Goal: Task Accomplishment & Management: Manage account settings

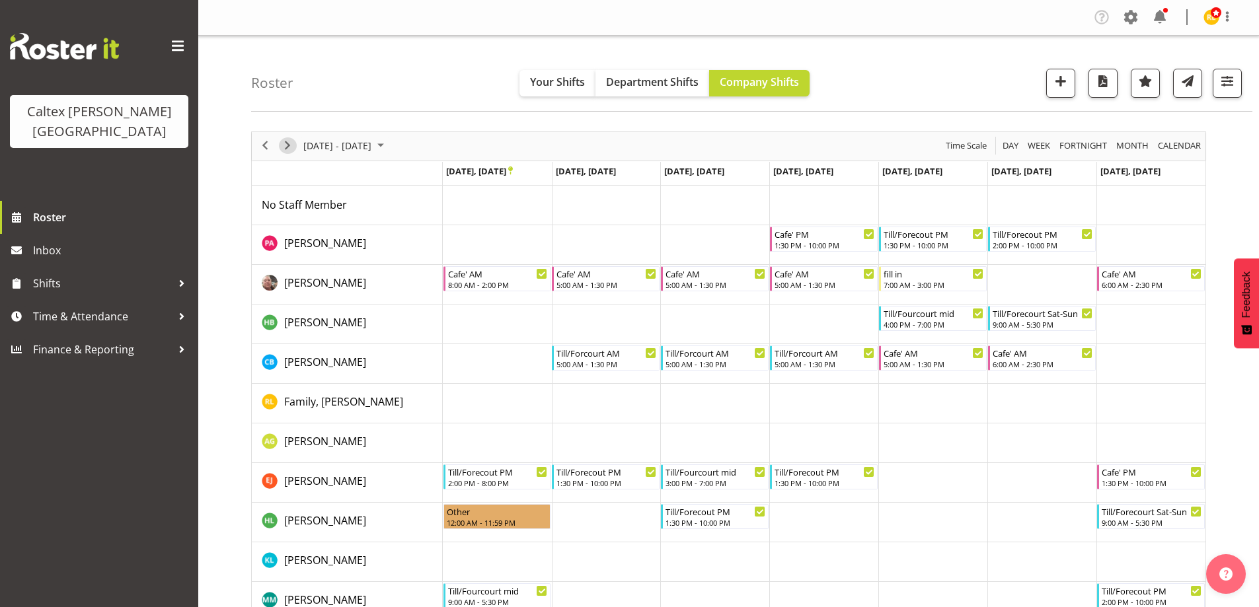
click at [291, 144] on span "Next" at bounding box center [288, 145] width 16 height 17
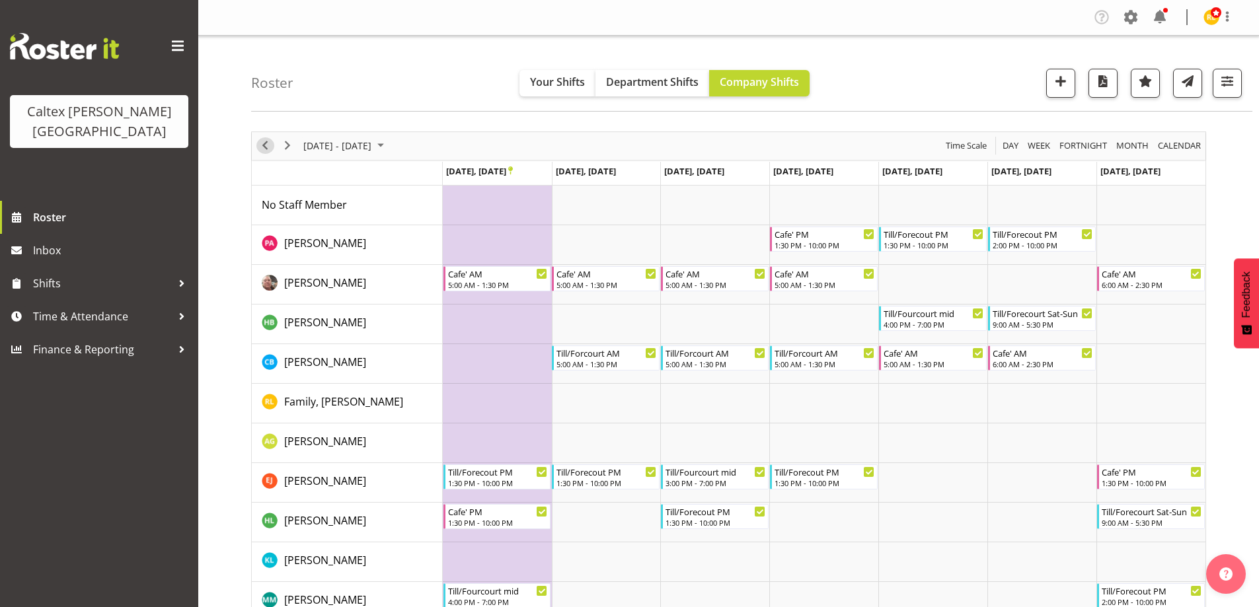
click at [266, 146] on span "Previous" at bounding box center [265, 145] width 16 height 17
click at [513, 169] on icon "Timeline Week of October 28, 2025" at bounding box center [510, 171] width 5 height 9
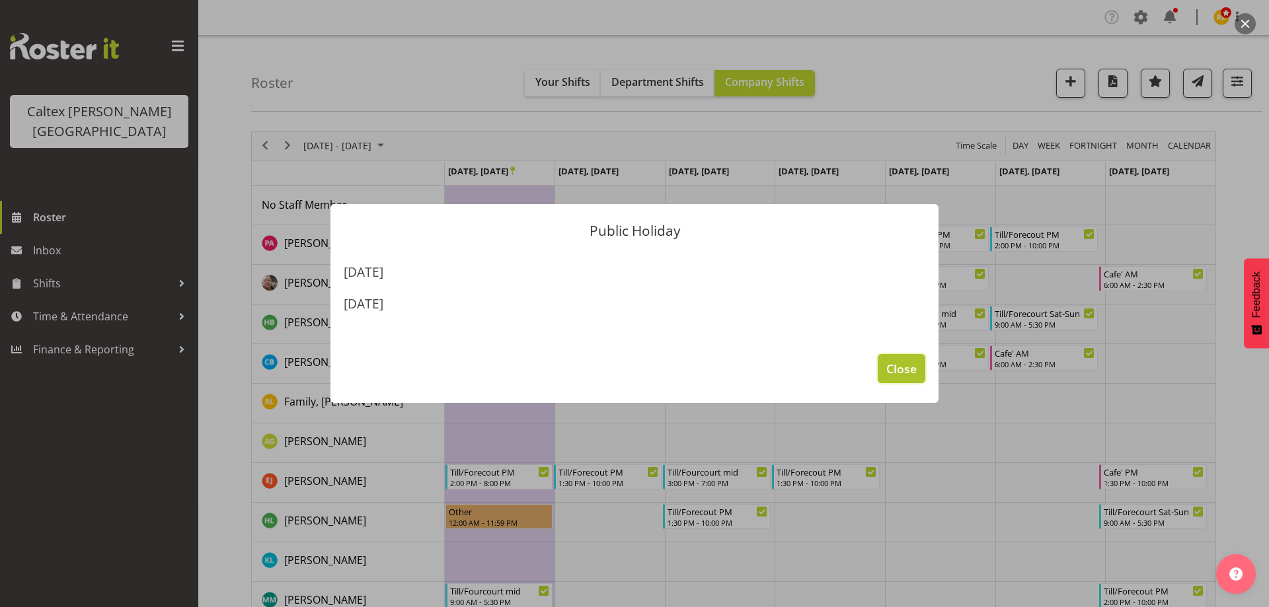
click at [905, 361] on span "Close" at bounding box center [901, 368] width 30 height 17
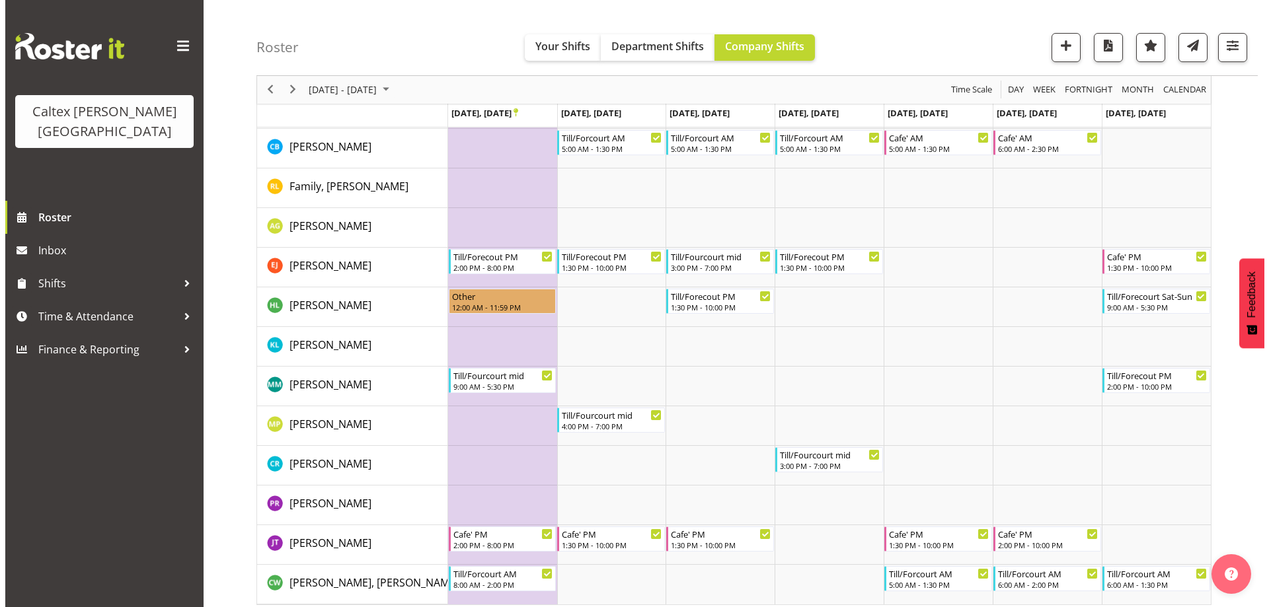
scroll to position [223, 0]
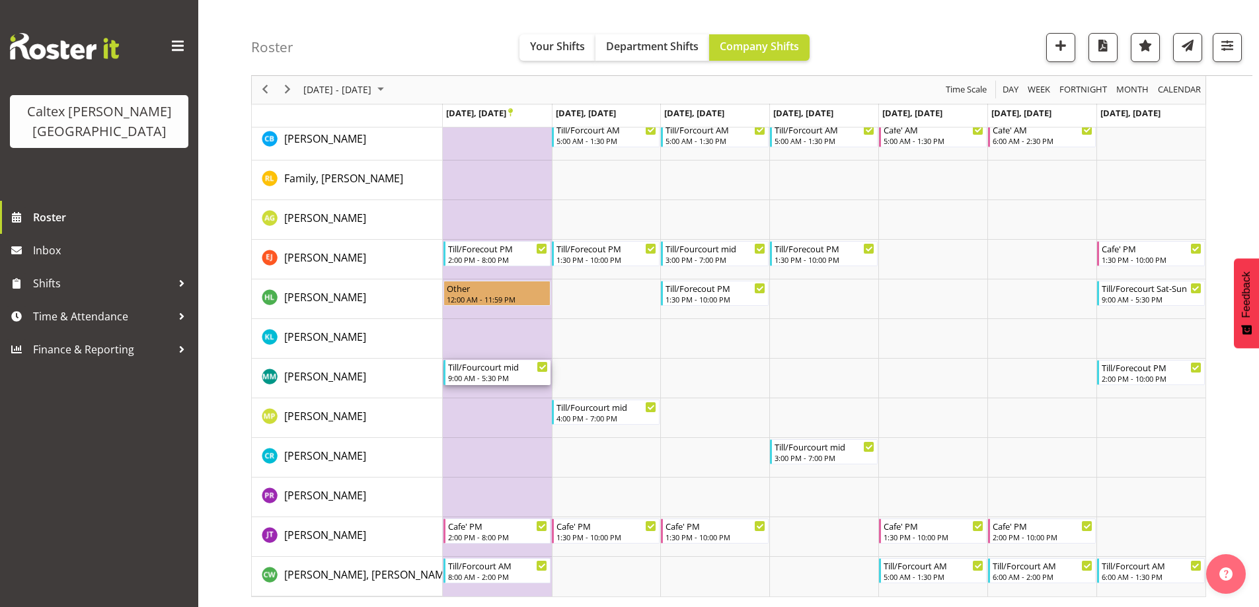
click at [490, 377] on div "9:00 AM - 5:30 PM" at bounding box center [498, 378] width 100 height 11
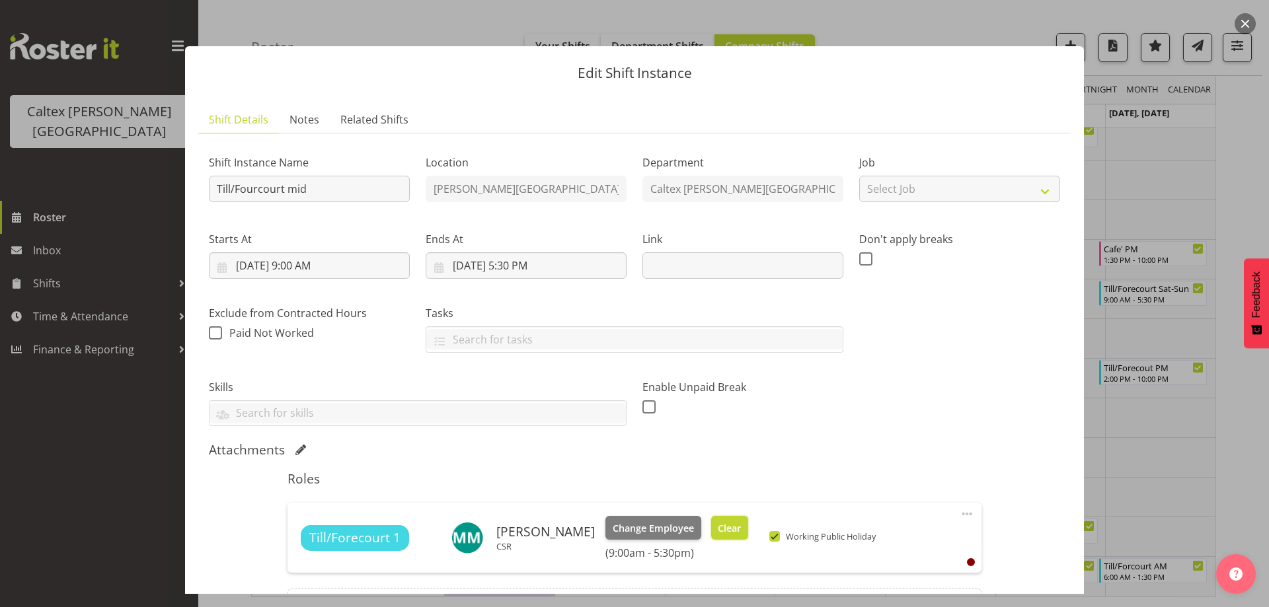
click at [741, 525] on span "Clear" at bounding box center [729, 528] width 23 height 15
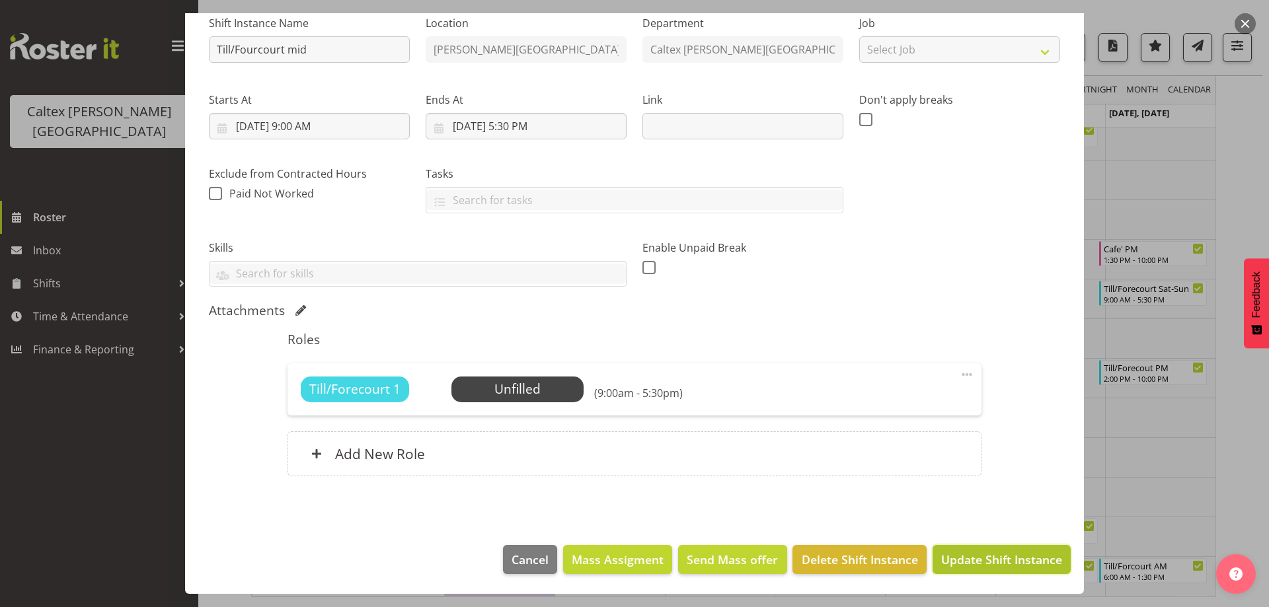
click at [965, 566] on span "Update Shift Instance" at bounding box center [1001, 559] width 121 height 17
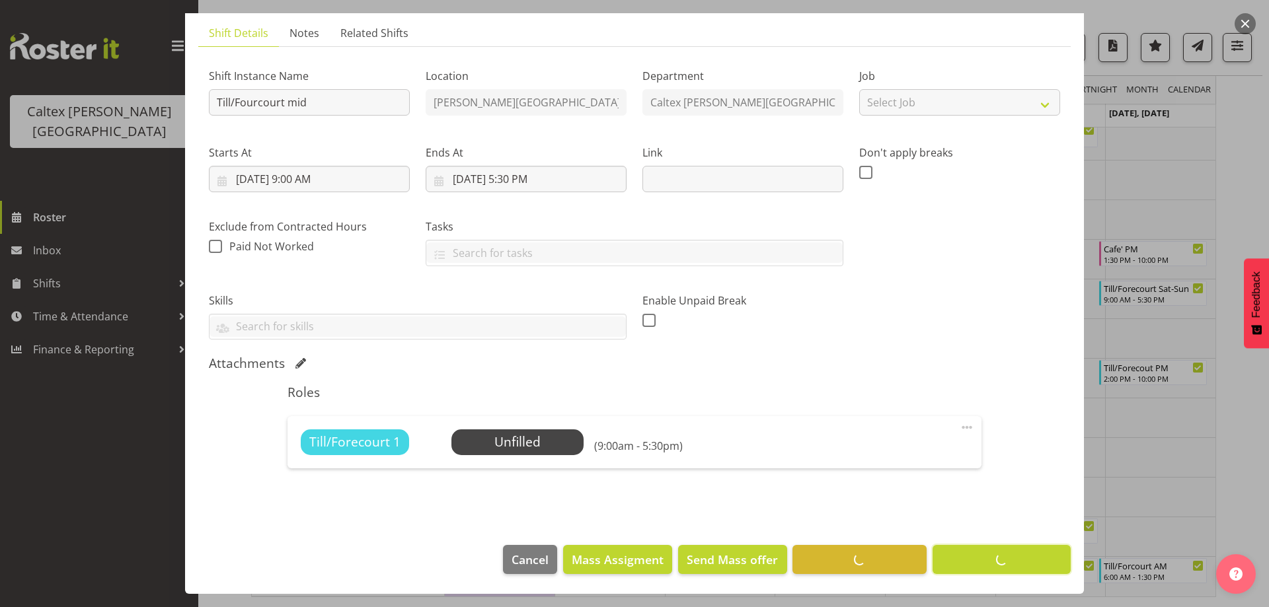
scroll to position [87, 0]
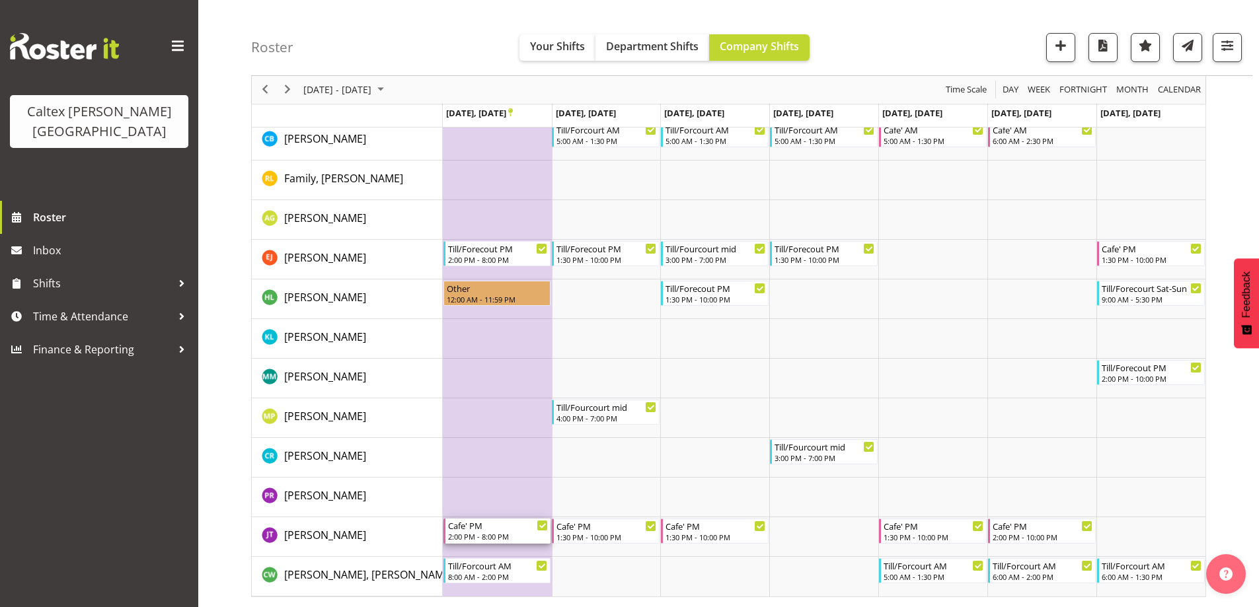
click at [484, 533] on div "2:00 PM - 8:00 PM" at bounding box center [498, 536] width 100 height 11
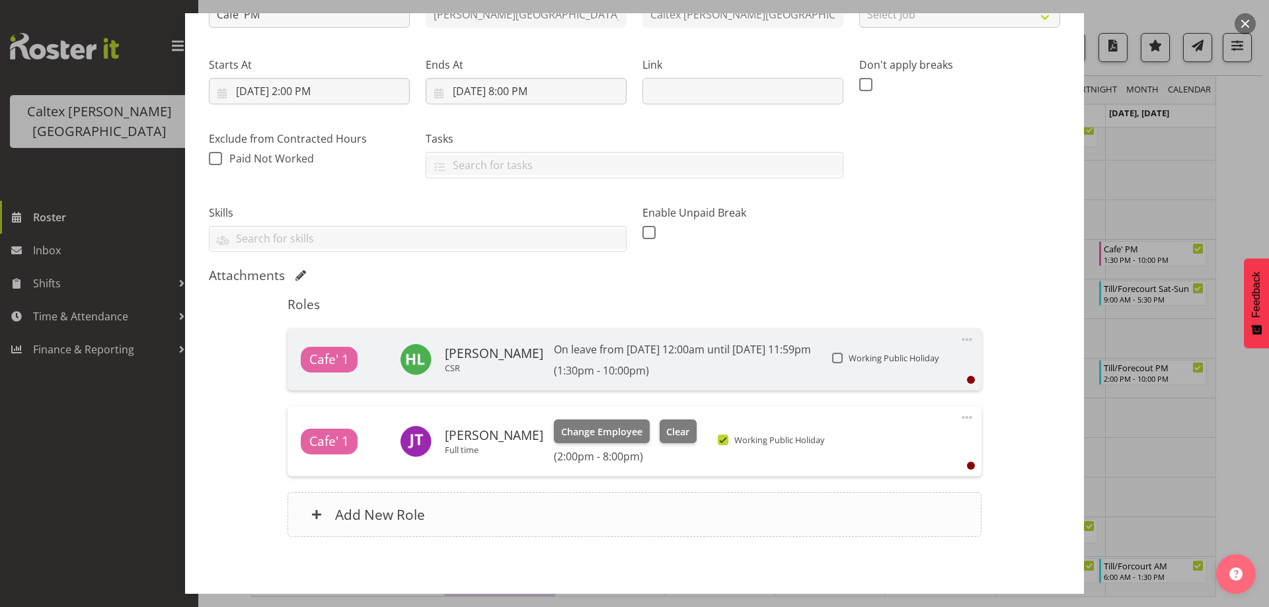
scroll to position [198, 0]
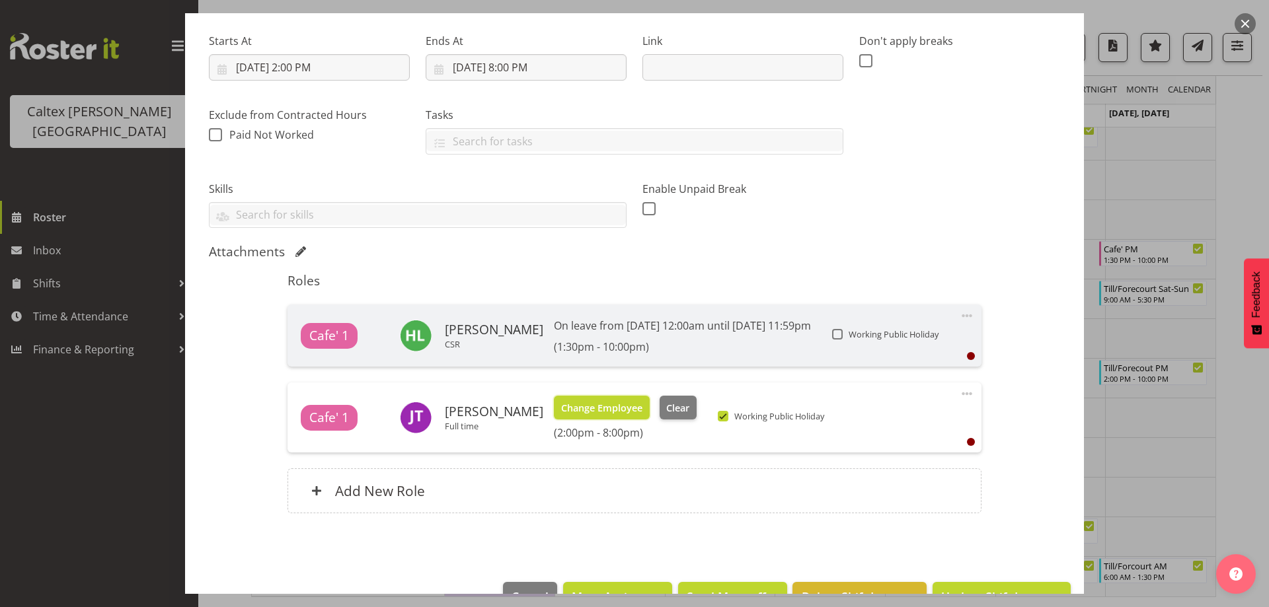
click at [624, 409] on span "Change Employee" at bounding box center [601, 408] width 81 height 15
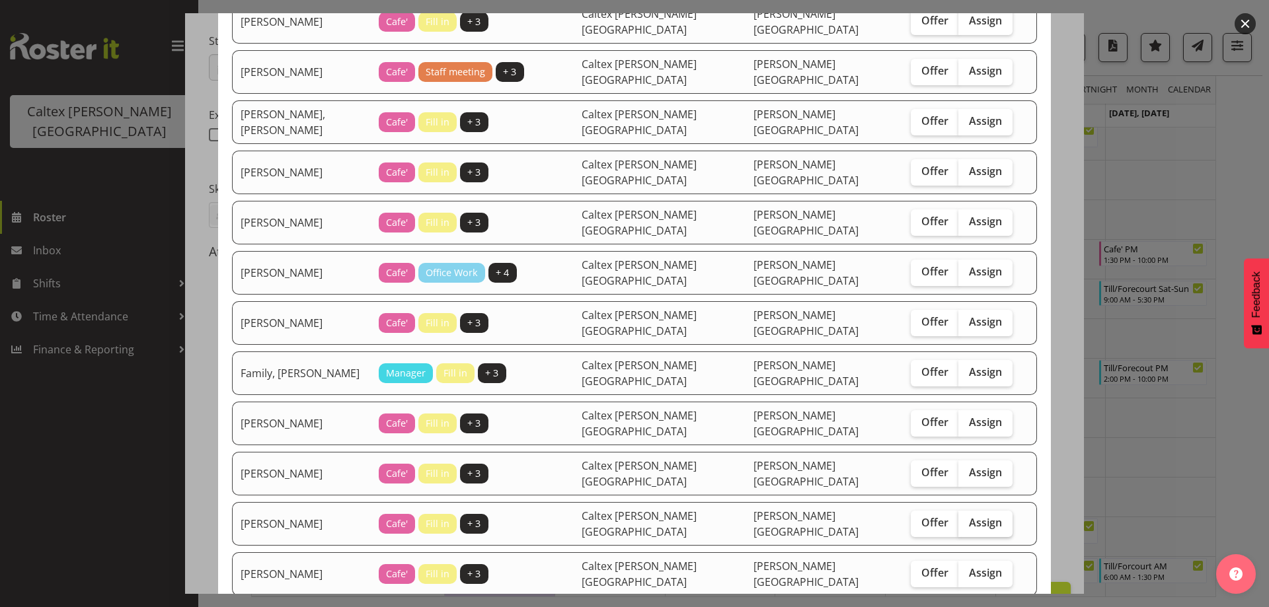
drag, startPoint x: 948, startPoint y: 421, endPoint x: 946, endPoint y: 451, distance: 29.9
click at [969, 466] on span "Assign" at bounding box center [985, 472] width 33 height 13
click at [958, 469] on input "Assign" at bounding box center [962, 473] width 9 height 9
checkbox input "true"
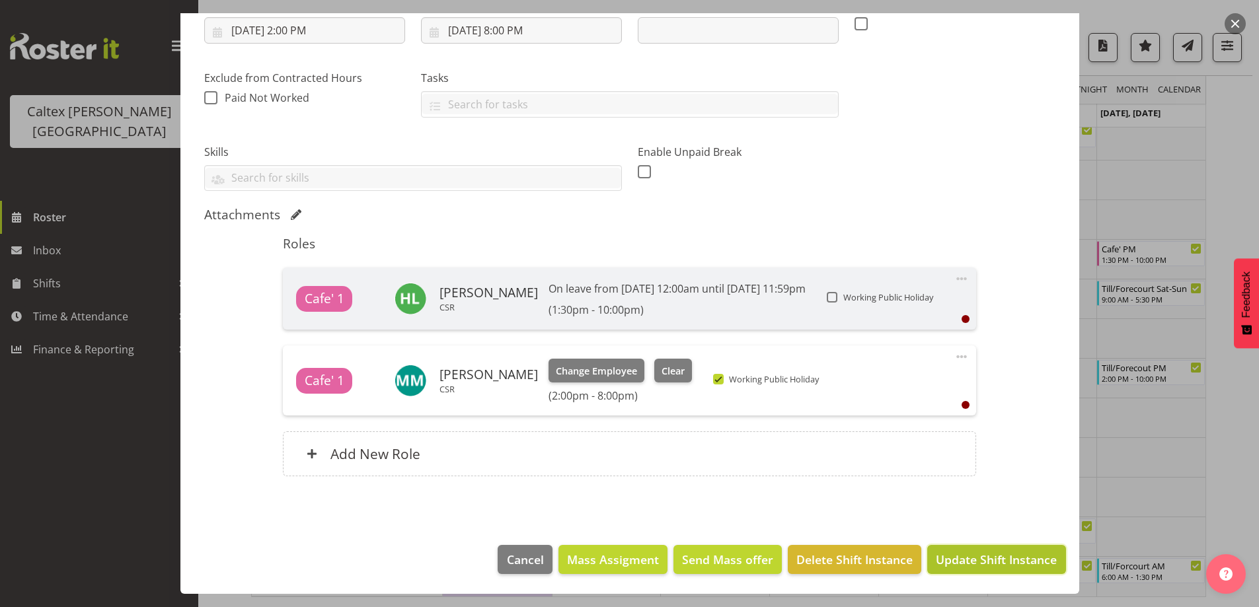
click at [995, 568] on span "Update Shift Instance" at bounding box center [996, 559] width 121 height 17
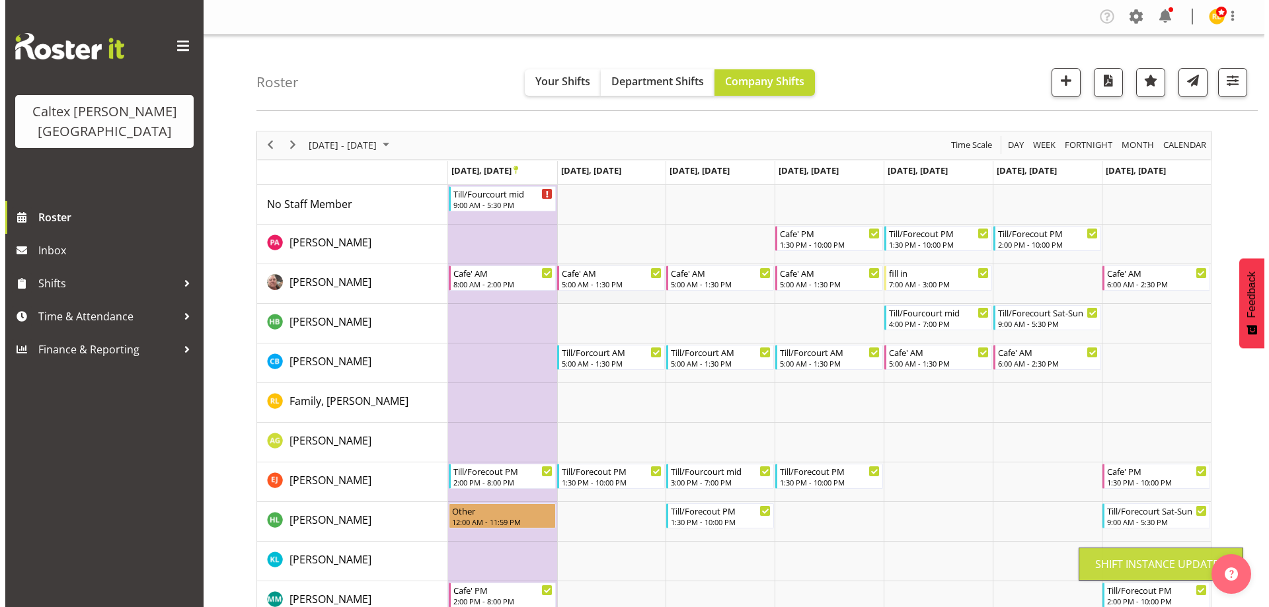
scroll to position [0, 0]
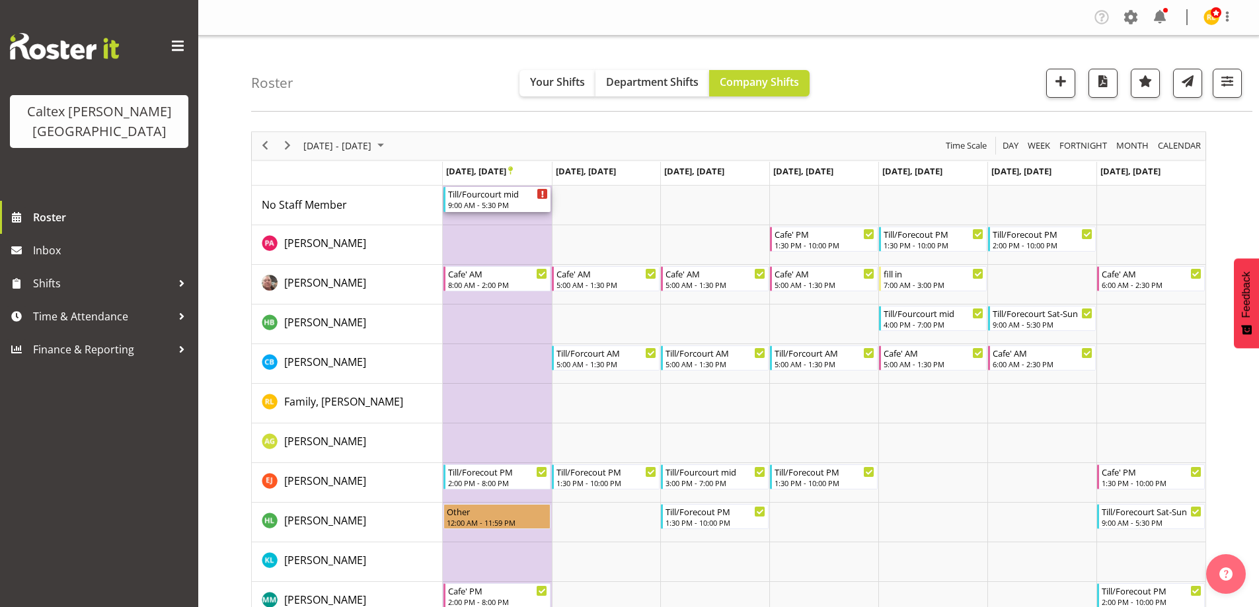
click at [465, 200] on div "Till/Fourcourt mid" at bounding box center [498, 193] width 100 height 13
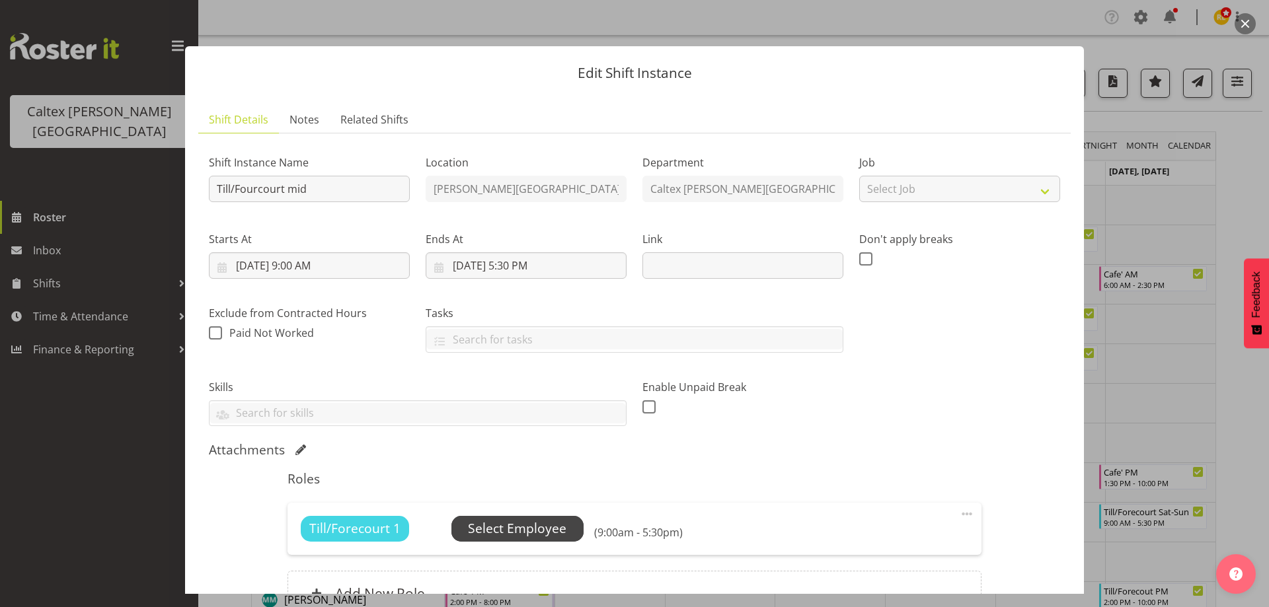
click at [547, 530] on span "Select Employee" at bounding box center [517, 528] width 98 height 19
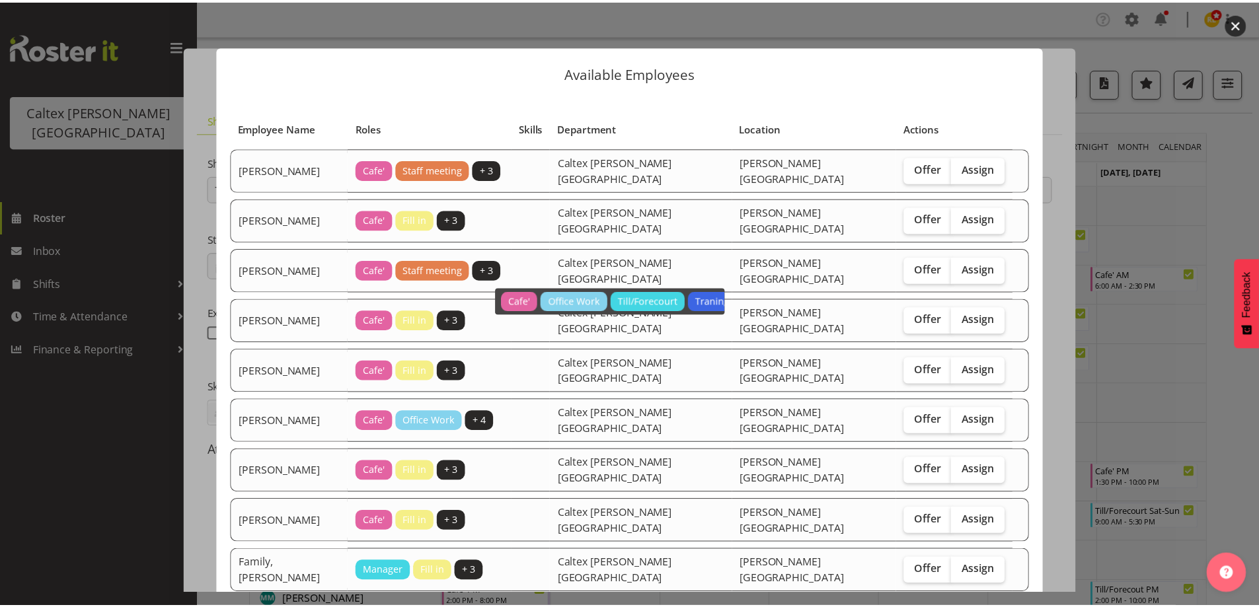
scroll to position [169, 0]
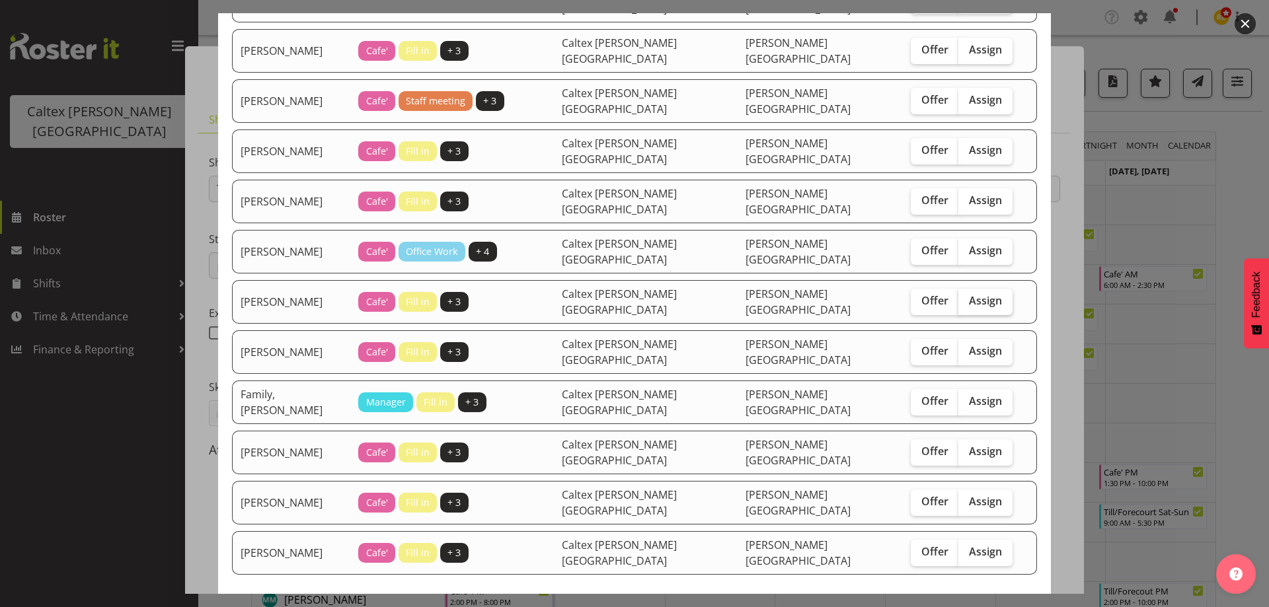
click at [958, 289] on label "Assign" at bounding box center [985, 302] width 54 height 26
click at [958, 297] on input "Assign" at bounding box center [962, 301] width 9 height 9
checkbox input "true"
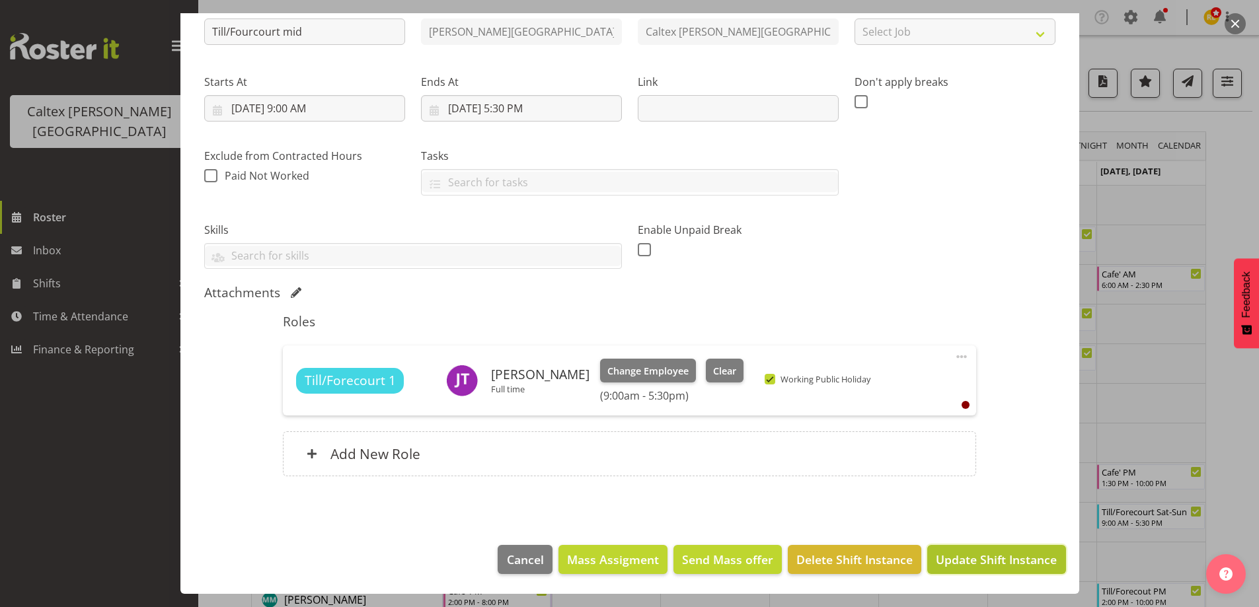
click at [958, 568] on span "Update Shift Instance" at bounding box center [996, 559] width 121 height 17
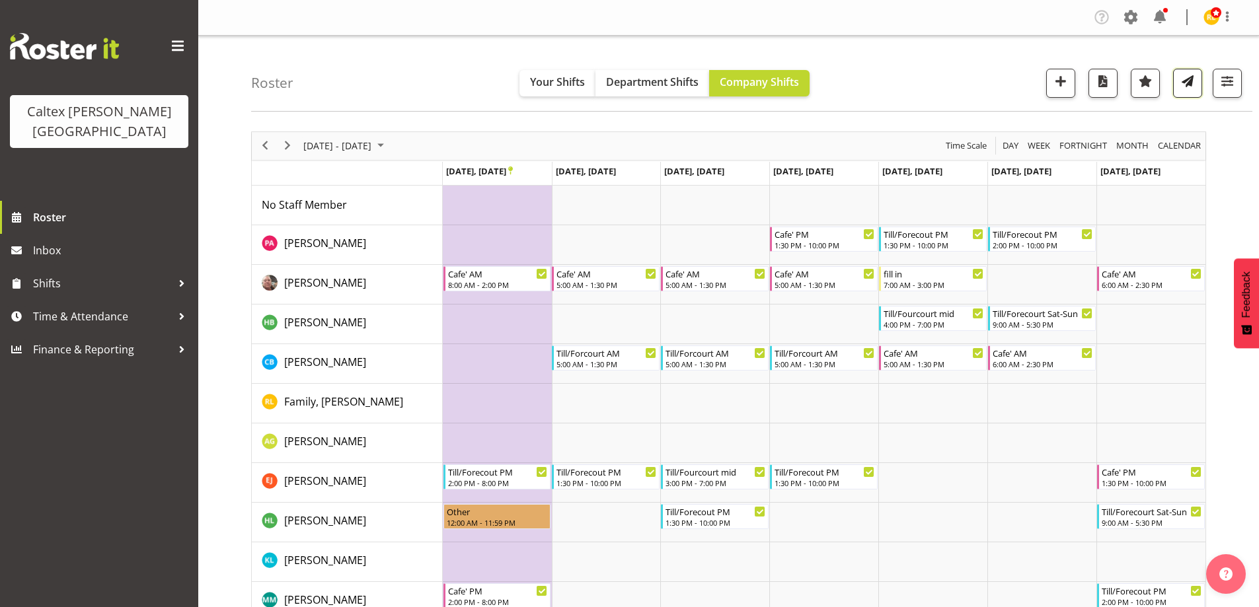
click at [1188, 79] on span "button" at bounding box center [1187, 81] width 17 height 17
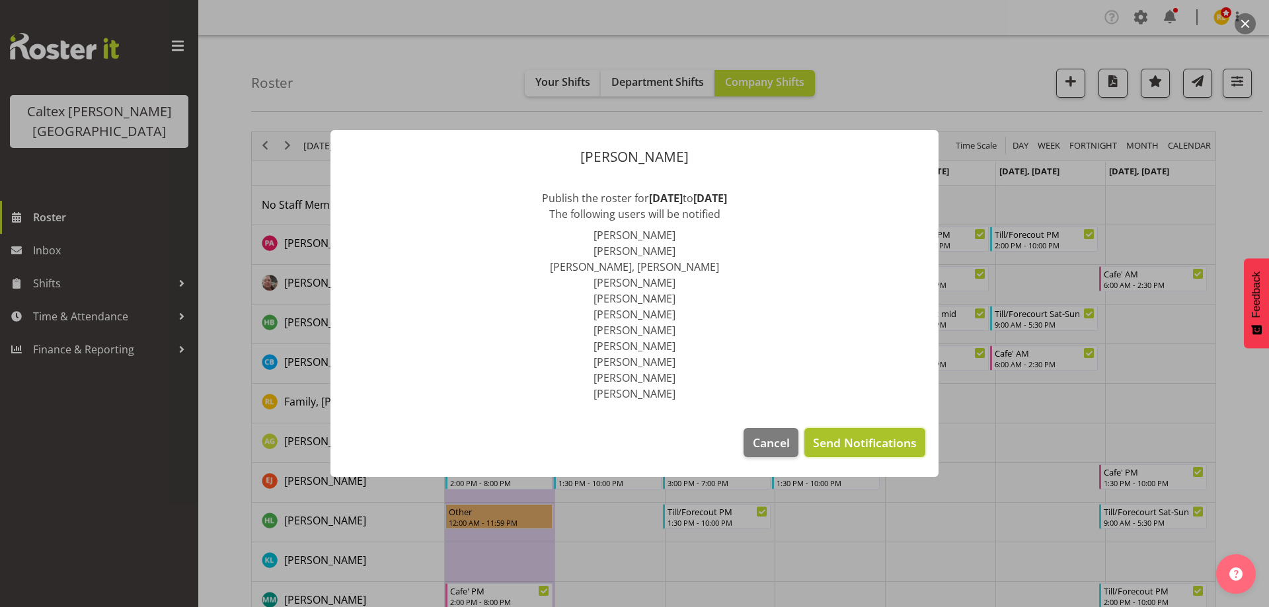
click at [881, 447] on span "Send Notifications" at bounding box center [865, 442] width 104 height 17
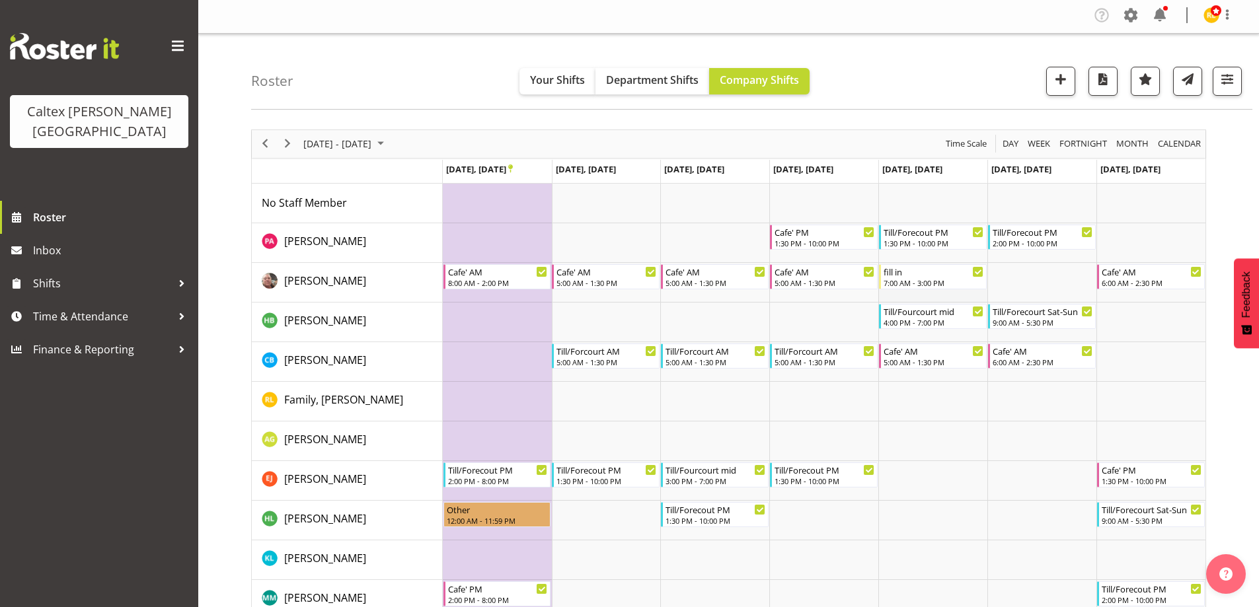
scroll to position [0, 0]
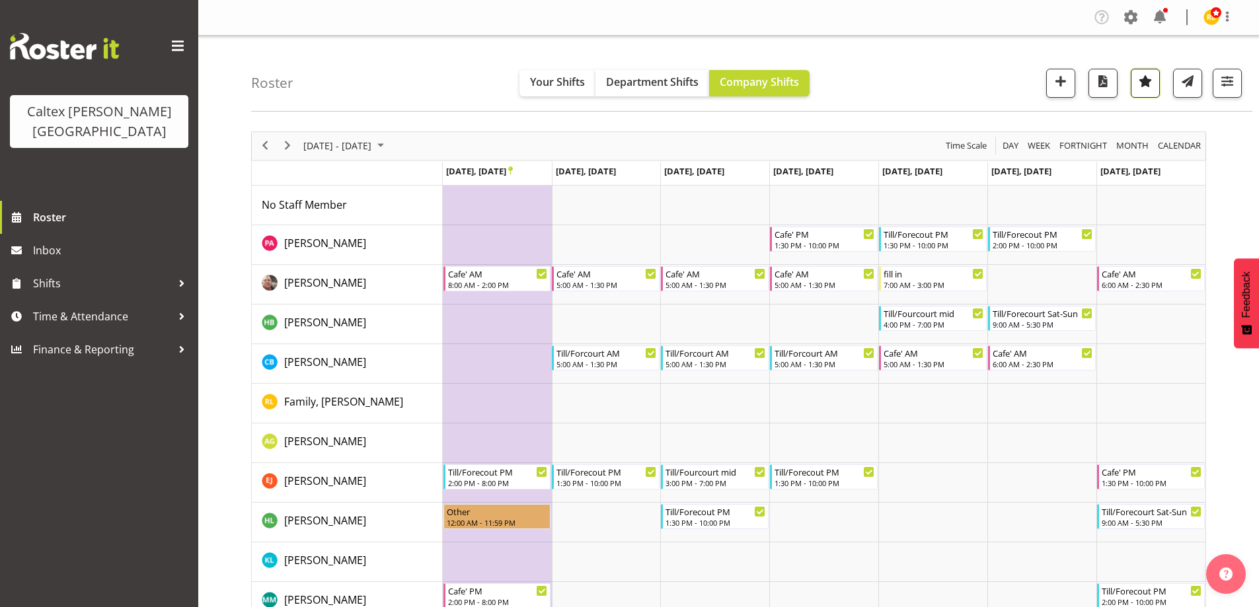
click at [1151, 81] on span "button" at bounding box center [1145, 81] width 17 height 17
select select "9"
select select "2025"
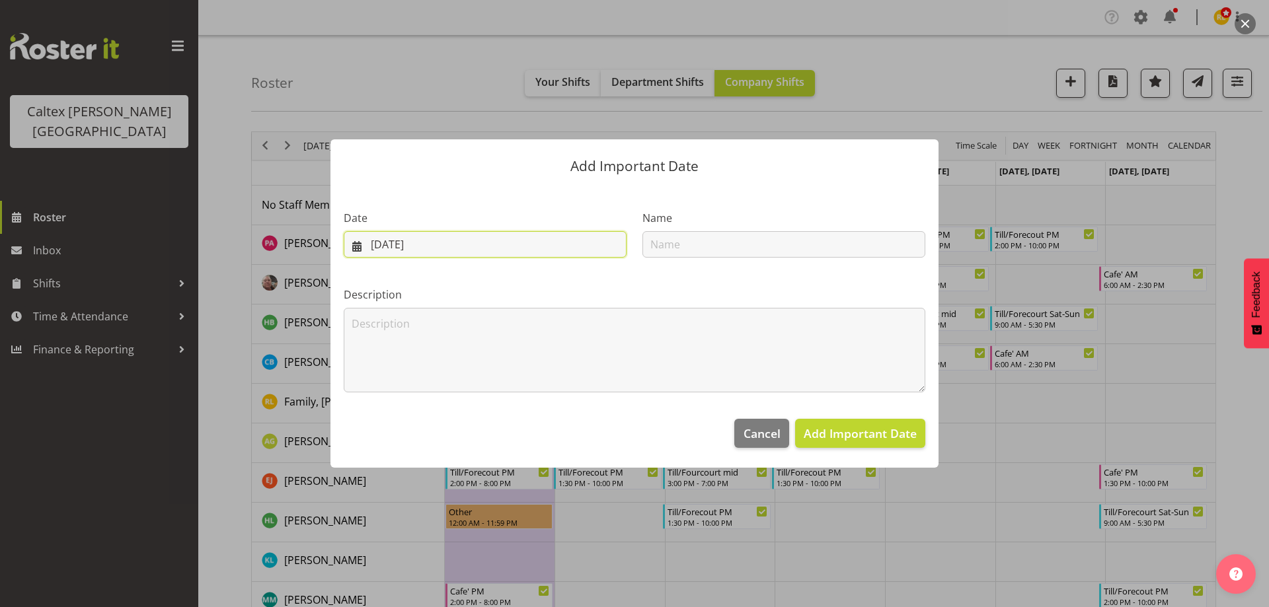
click at [467, 246] on input "[DATE]" at bounding box center [485, 244] width 283 height 26
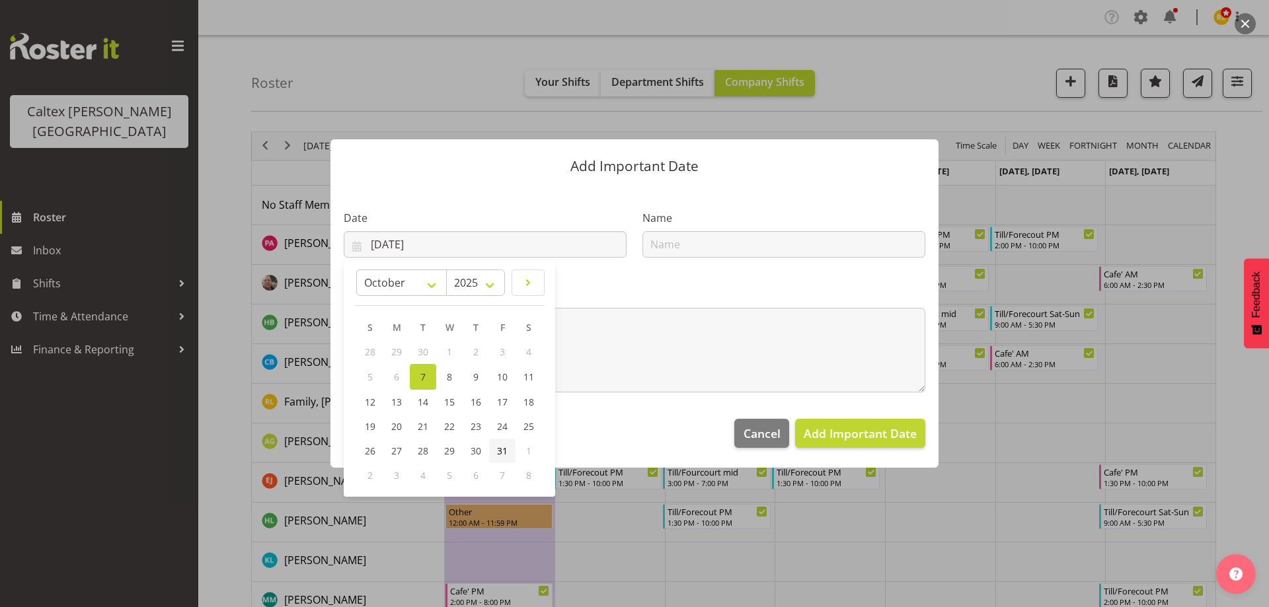
click at [508, 452] on link "31" at bounding box center [502, 451] width 26 height 24
type input "[DATE]"
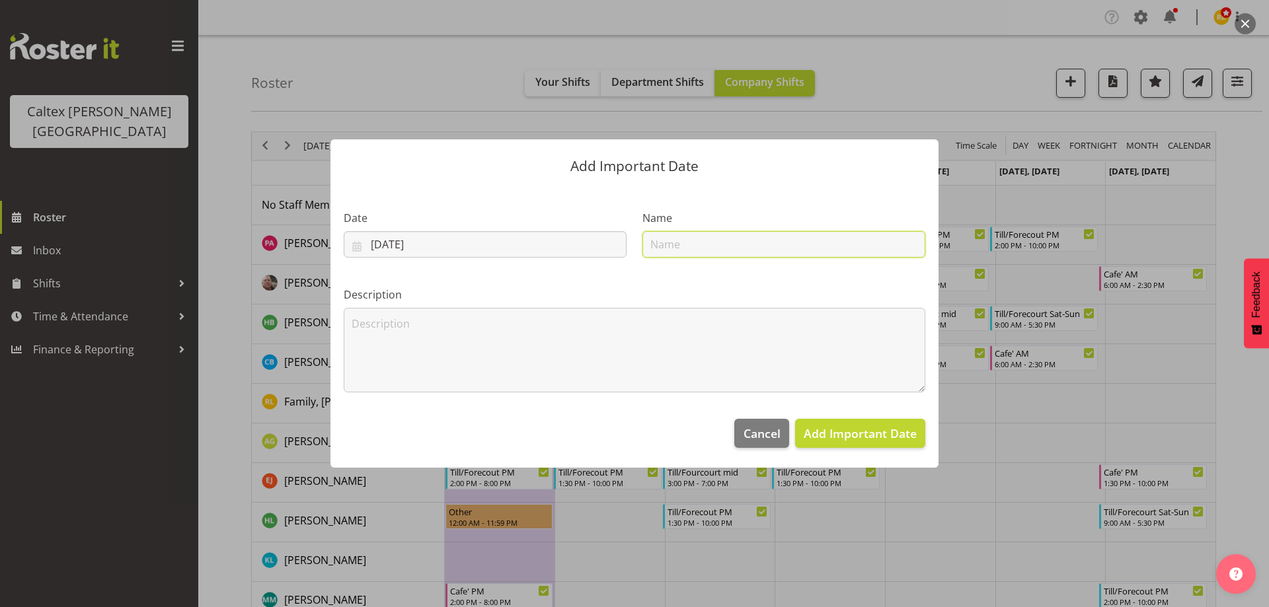
click at [672, 250] on input "text" at bounding box center [783, 244] width 283 height 26
type input "[PERSON_NAME] away"
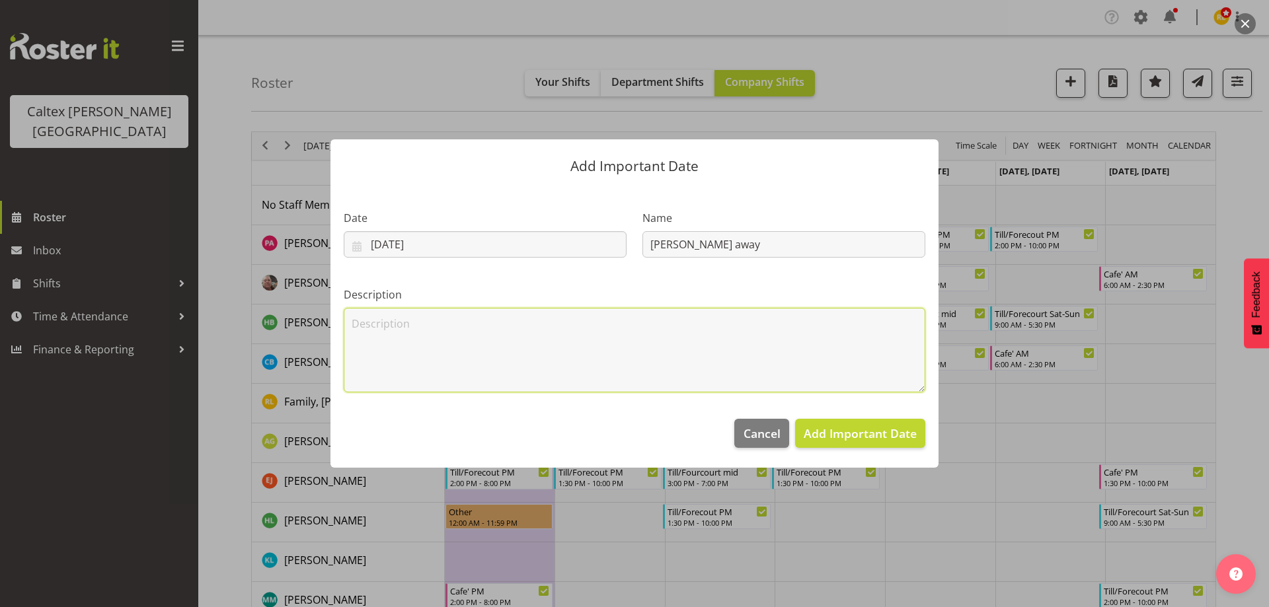
click at [535, 343] on textarea at bounding box center [635, 350] width 582 height 85
type textarea "[PERSON_NAME] away all weekend"
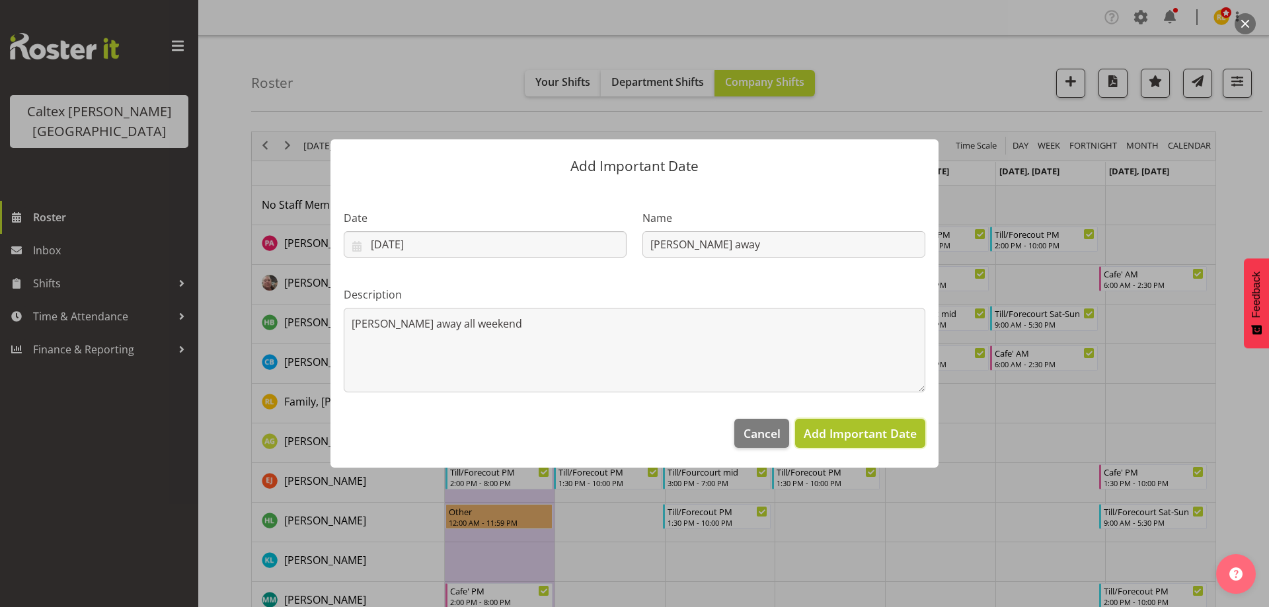
click at [895, 430] on span "Add Important Date" at bounding box center [860, 434] width 113 height 16
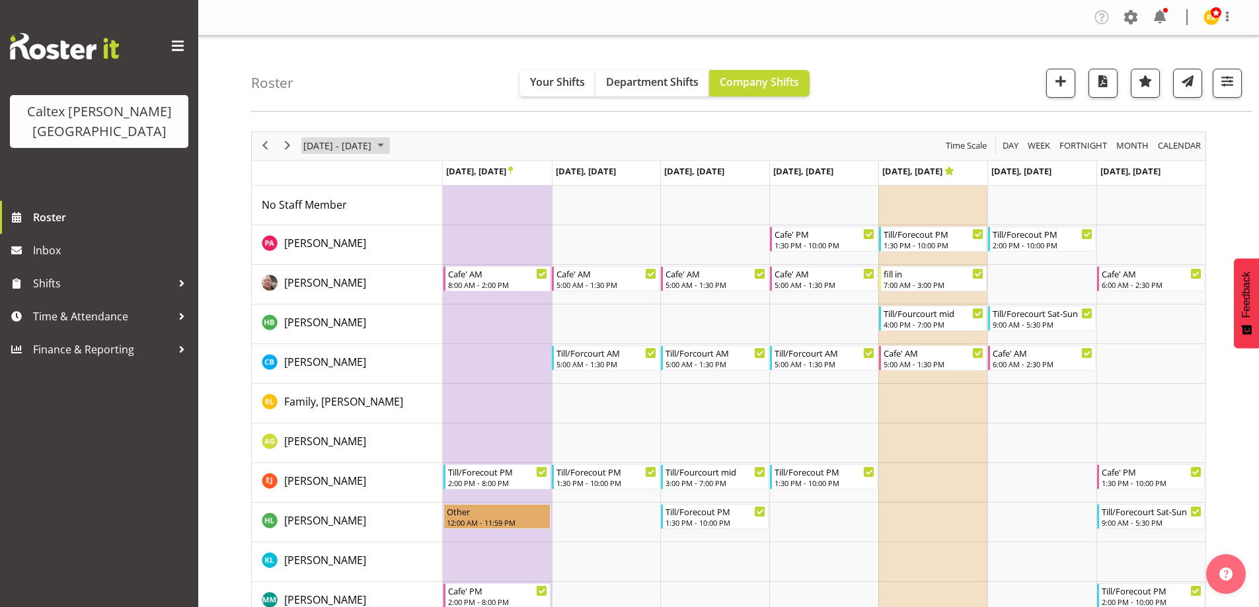
click at [389, 147] on span "October 2025" at bounding box center [381, 145] width 16 height 17
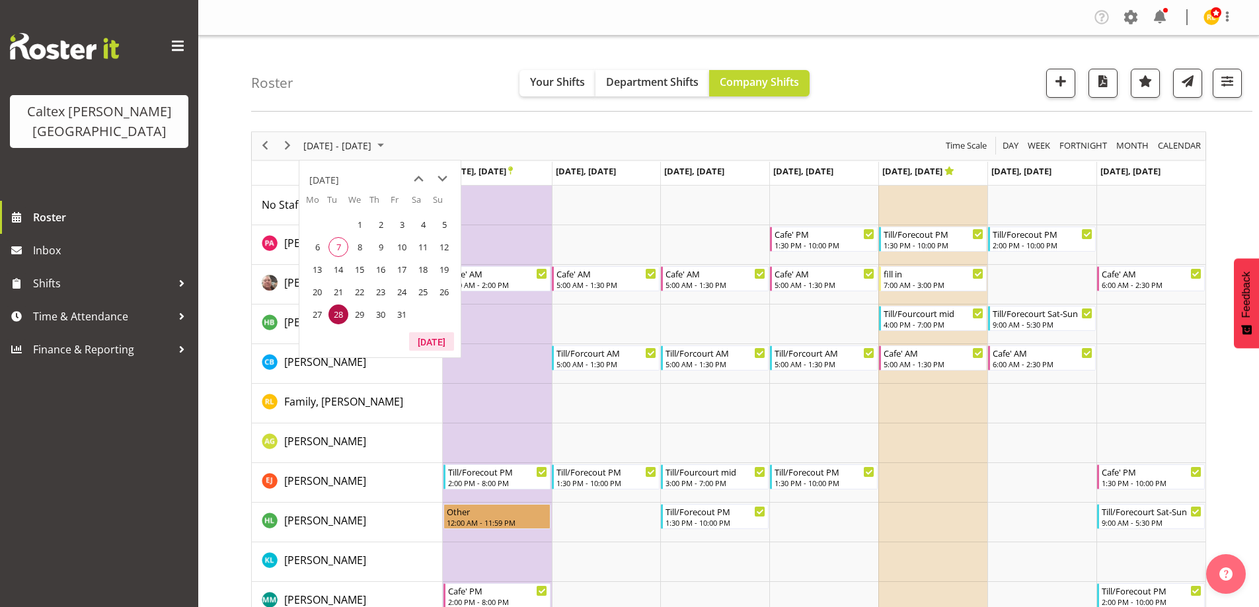
click at [429, 336] on button "[DATE]" at bounding box center [431, 341] width 45 height 19
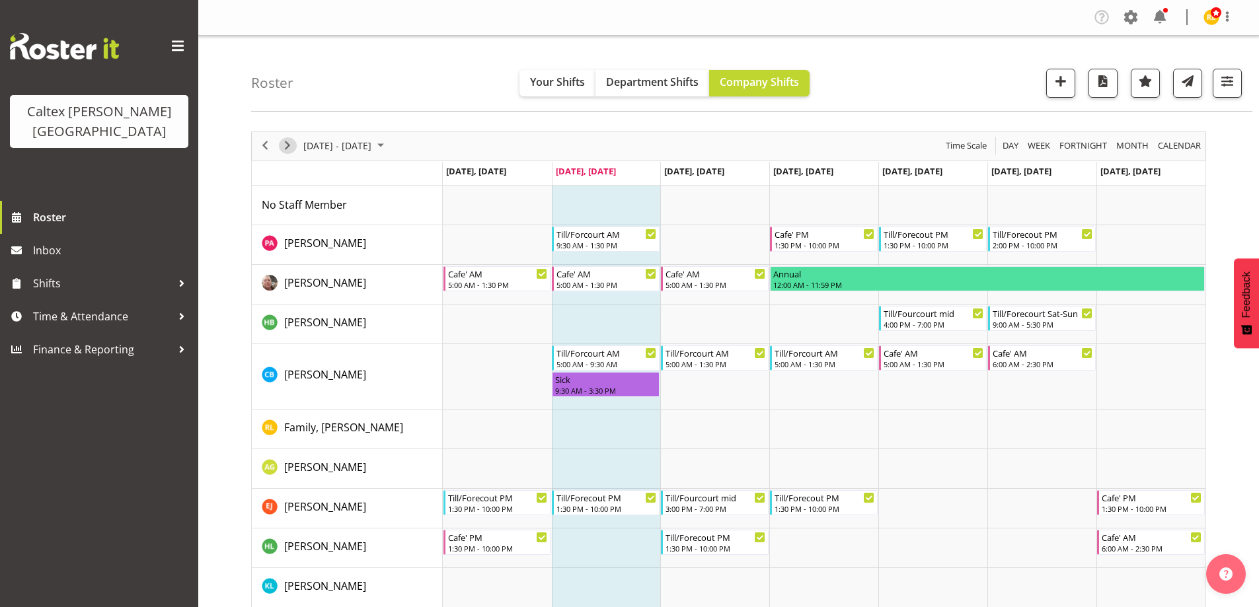
click at [289, 143] on span "Next" at bounding box center [288, 145] width 16 height 17
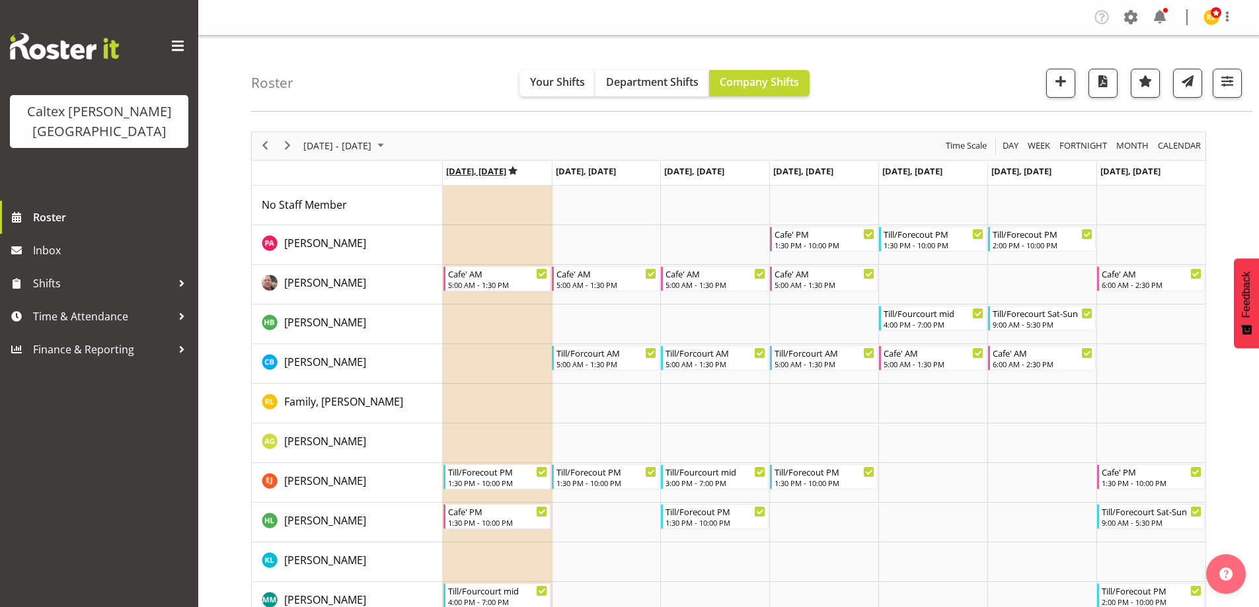
click at [516, 167] on icon "Timeline Week of October 14, 2025" at bounding box center [513, 171] width 10 height 9
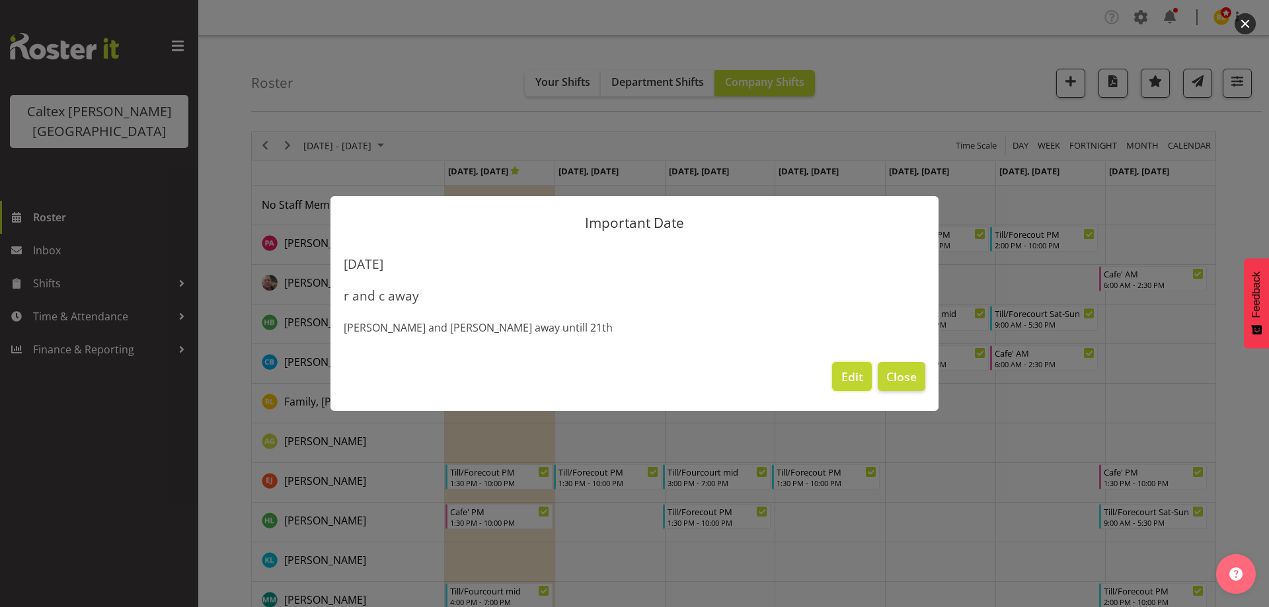
click at [852, 380] on span "Edit" at bounding box center [852, 376] width 22 height 17
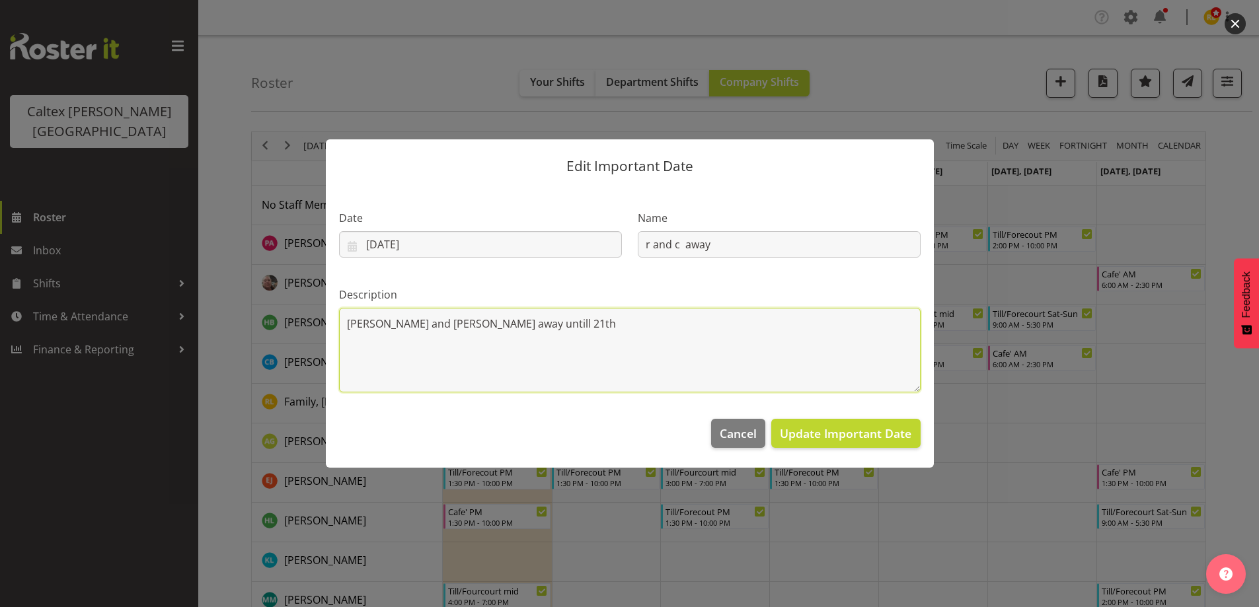
click at [539, 327] on textarea "[PERSON_NAME] and [PERSON_NAME] away untill 21th" at bounding box center [630, 350] width 582 height 85
type textarea "R"
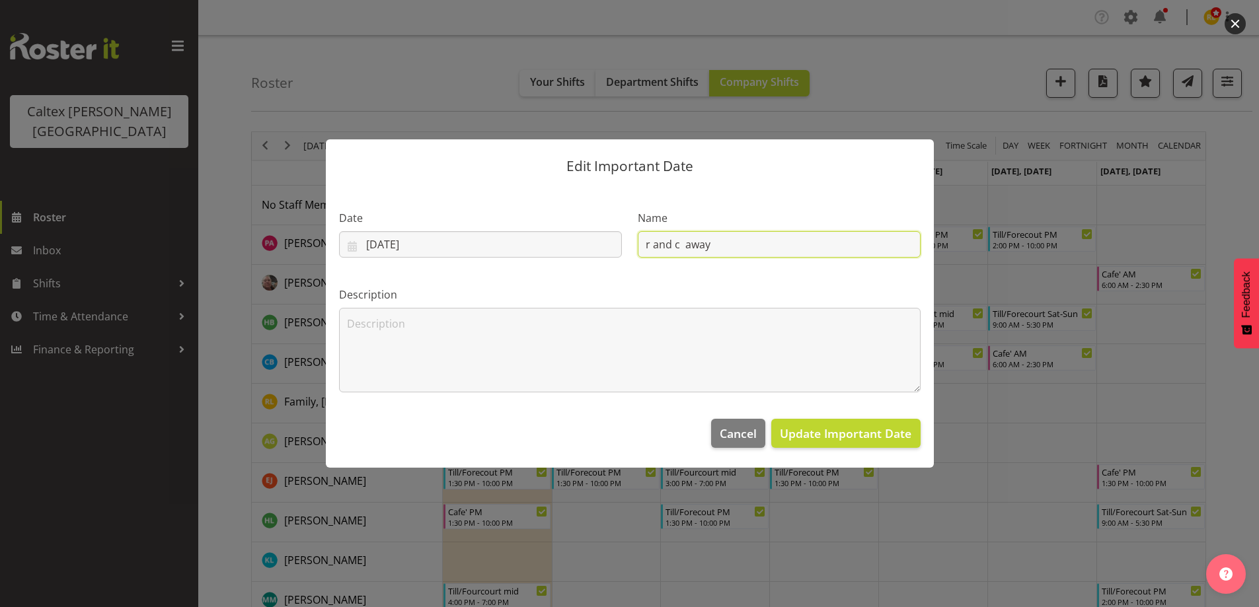
click at [739, 245] on input "r and c away" at bounding box center [779, 244] width 283 height 26
type input "r"
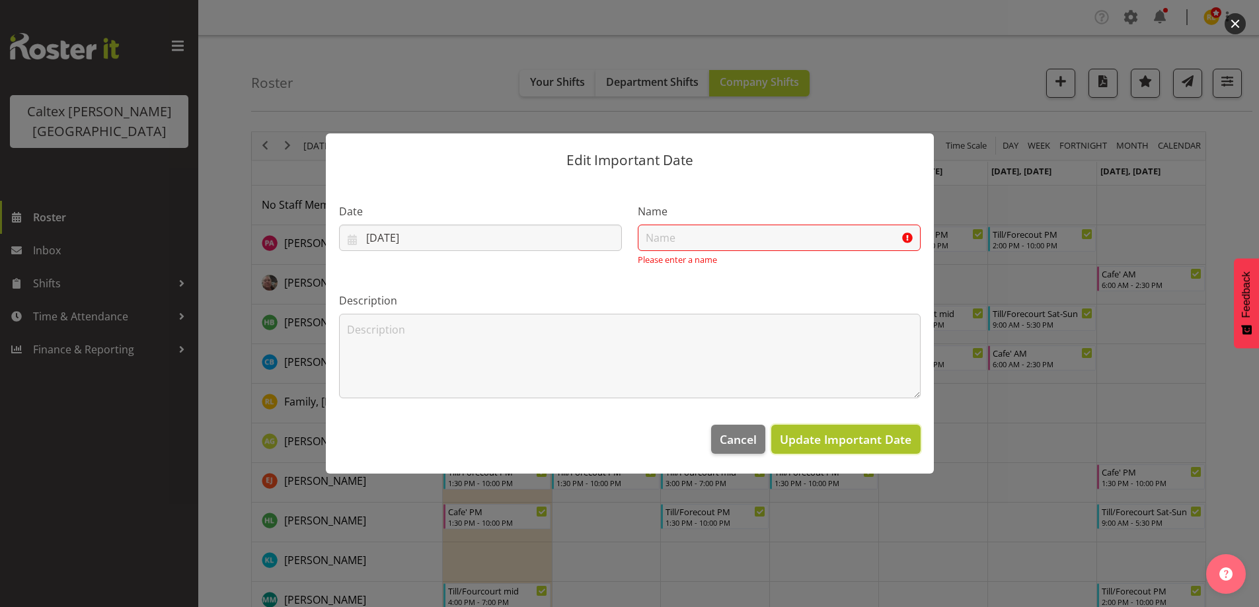
click at [809, 438] on span "Update Important Date" at bounding box center [845, 440] width 131 height 16
click at [663, 242] on input "text" at bounding box center [779, 238] width 283 height 26
click at [657, 235] on input "text" at bounding box center [779, 238] width 283 height 26
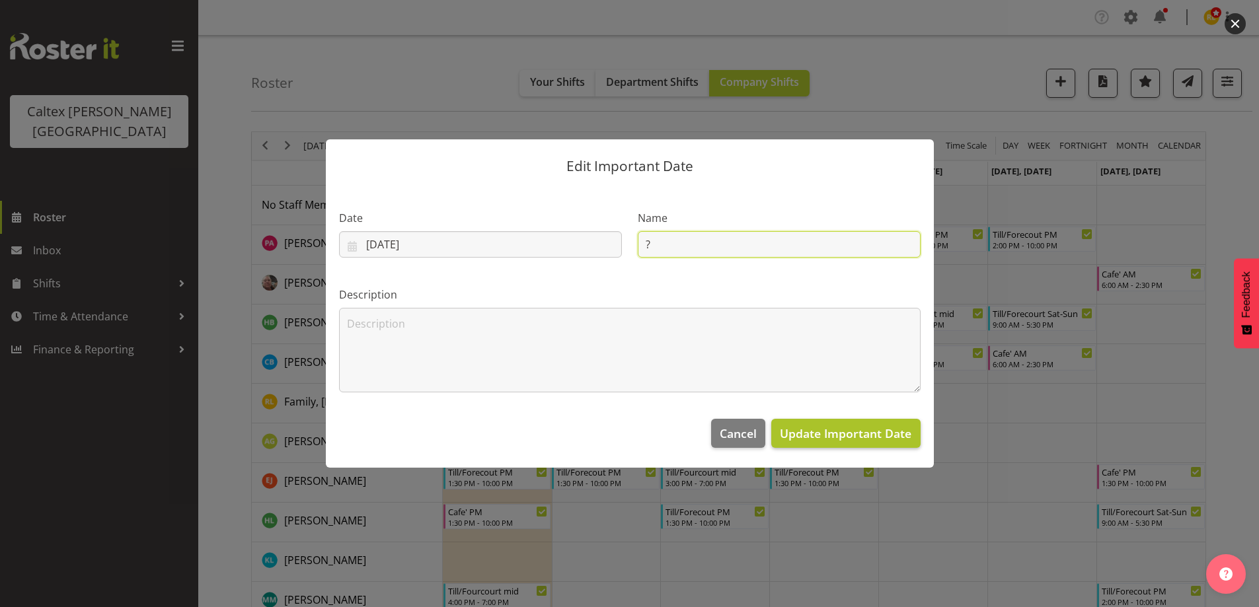
type input "?"
click at [823, 438] on span "Update Important Date" at bounding box center [845, 434] width 131 height 16
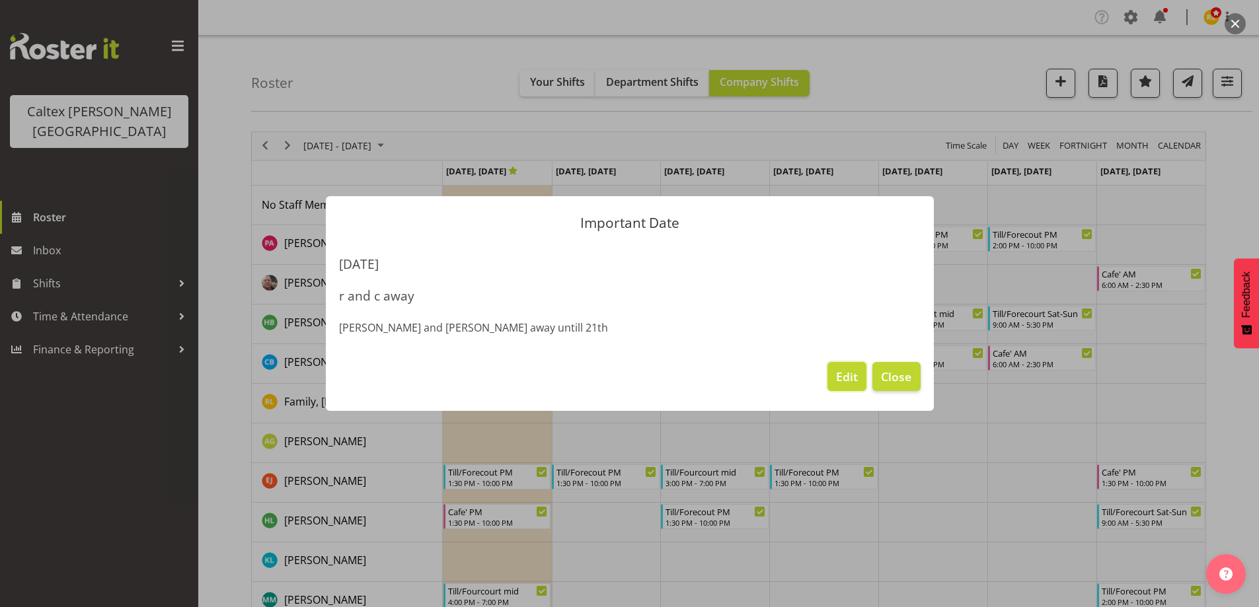
click at [856, 377] on span "Edit" at bounding box center [847, 376] width 22 height 17
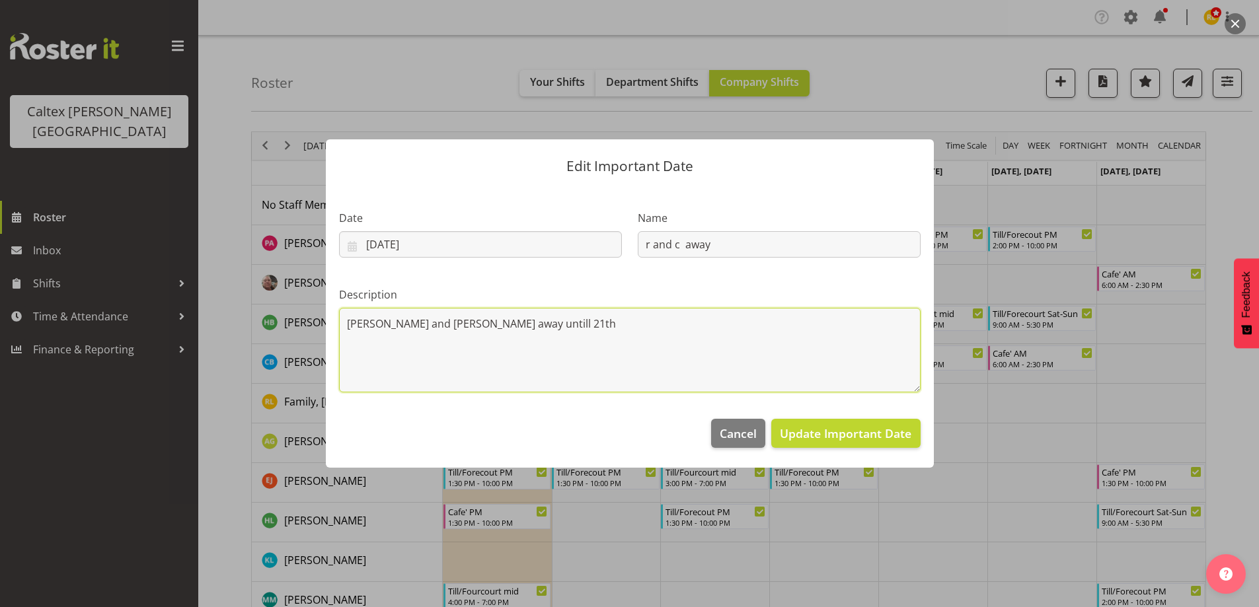
drag, startPoint x: 531, startPoint y: 322, endPoint x: 201, endPoint y: 316, distance: 330.5
click at [201, 316] on div "Edit Important Date Date [DATE] January February March April May June July Augu…" at bounding box center [629, 303] width 1259 height 607
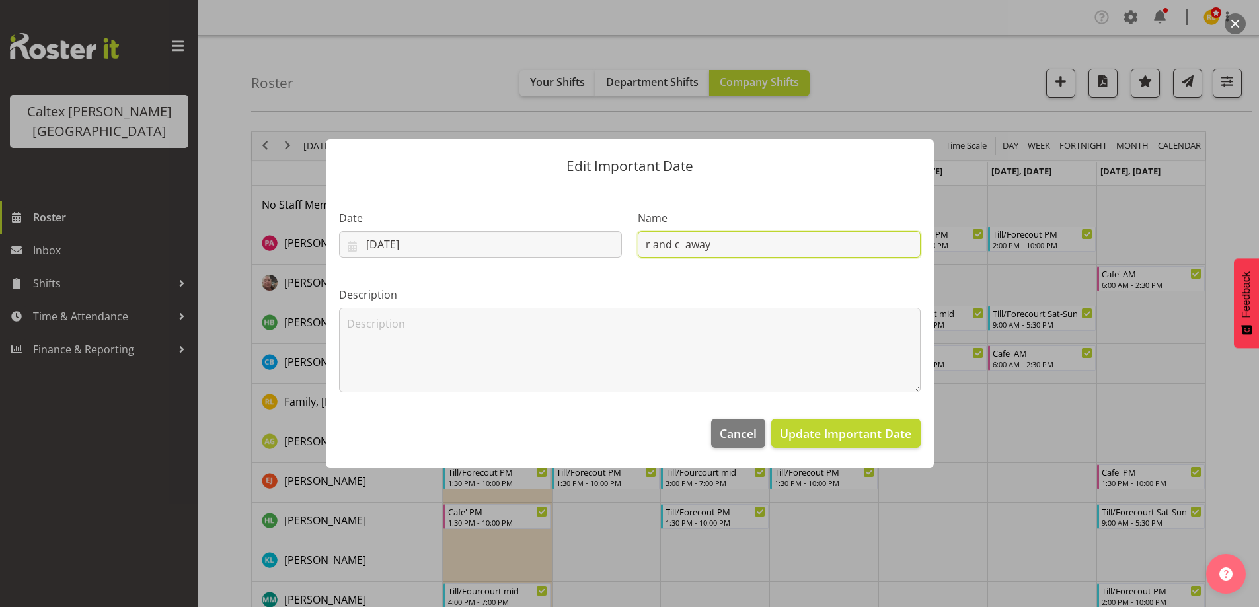
click at [723, 234] on input "r and c away" at bounding box center [779, 244] width 283 height 26
type input "r"
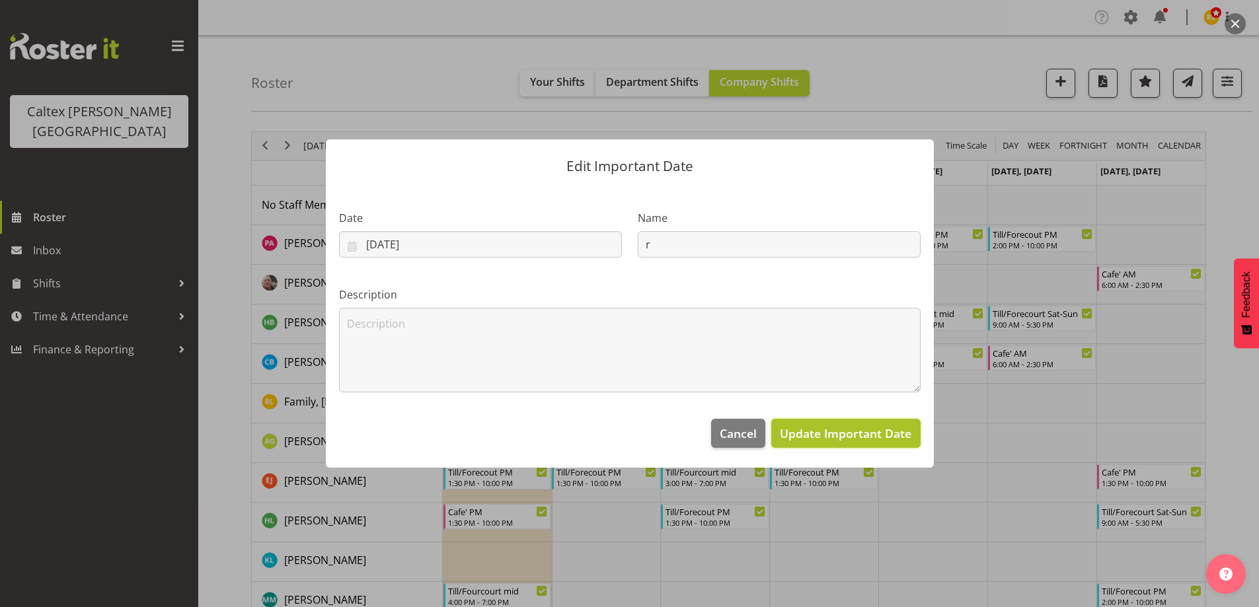
click at [860, 433] on span "Update Important Date" at bounding box center [845, 434] width 131 height 16
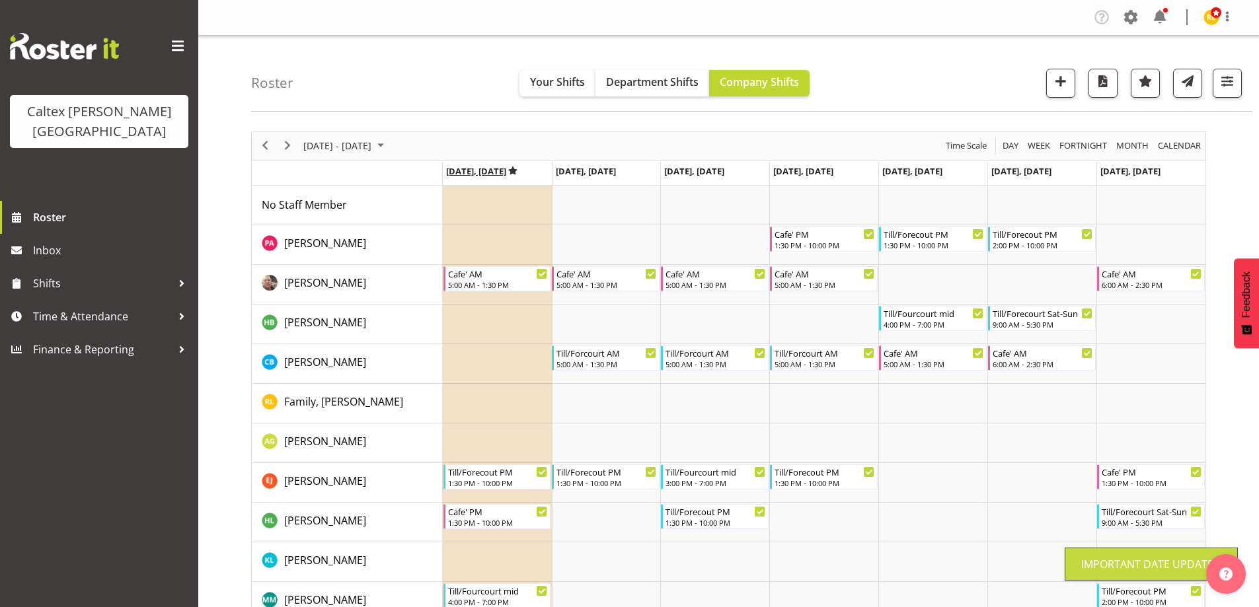
click at [516, 173] on icon "Timeline Week of October 14, 2025" at bounding box center [513, 171] width 10 height 9
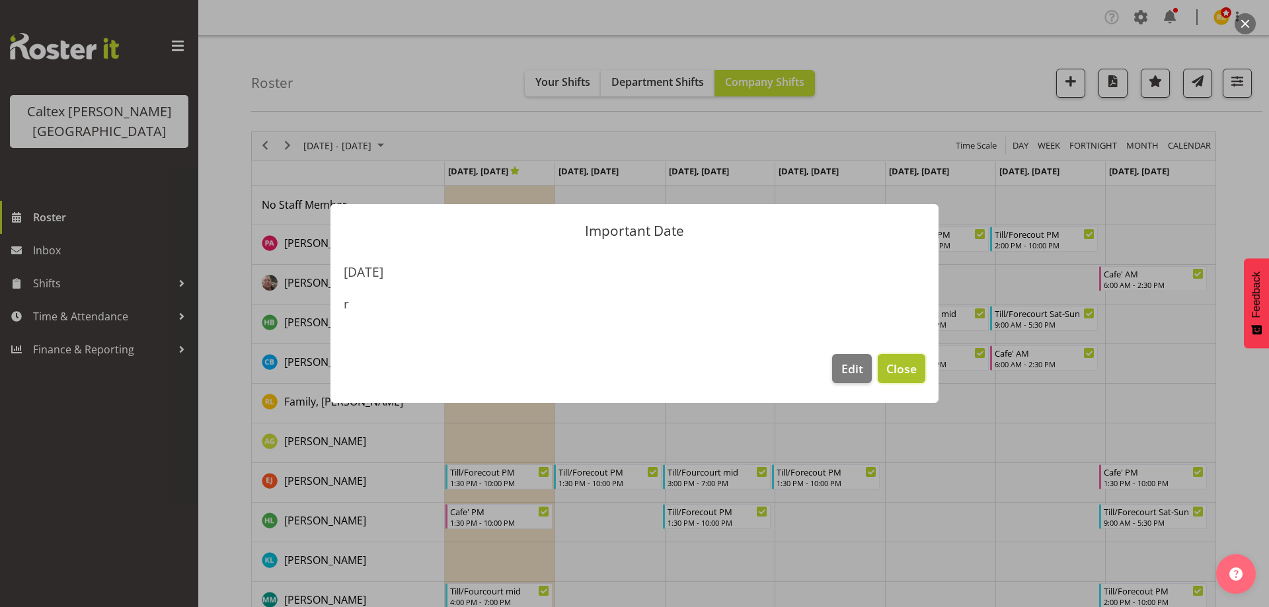
click at [907, 373] on span "Close" at bounding box center [901, 368] width 30 height 17
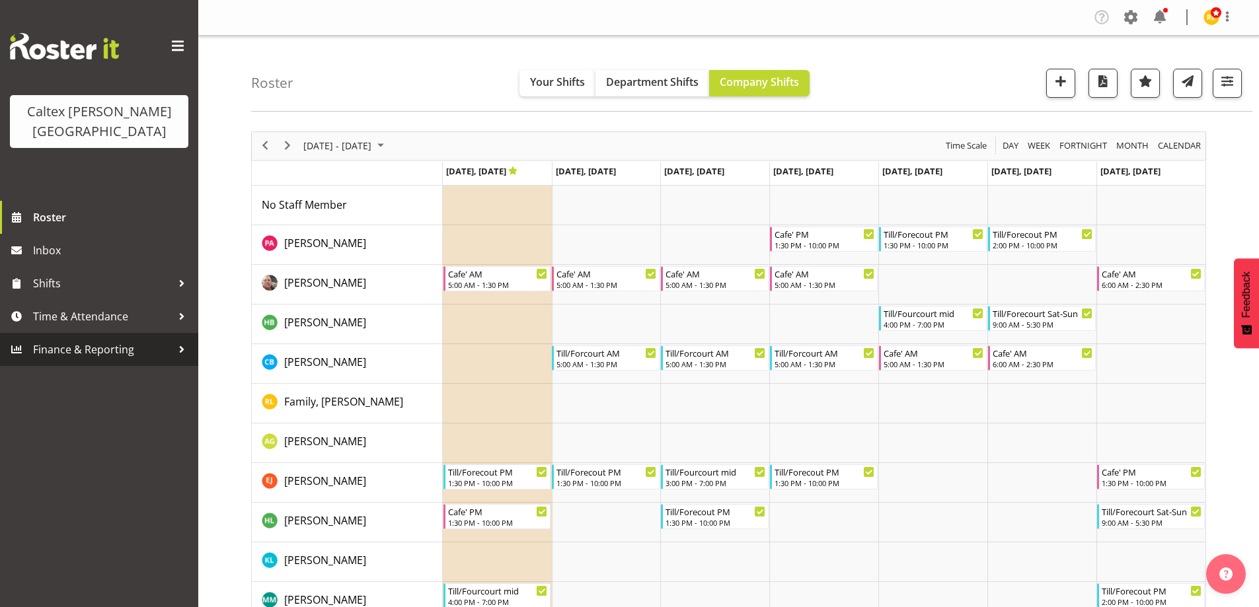
click at [169, 340] on span "Finance & Reporting" at bounding box center [102, 350] width 139 height 20
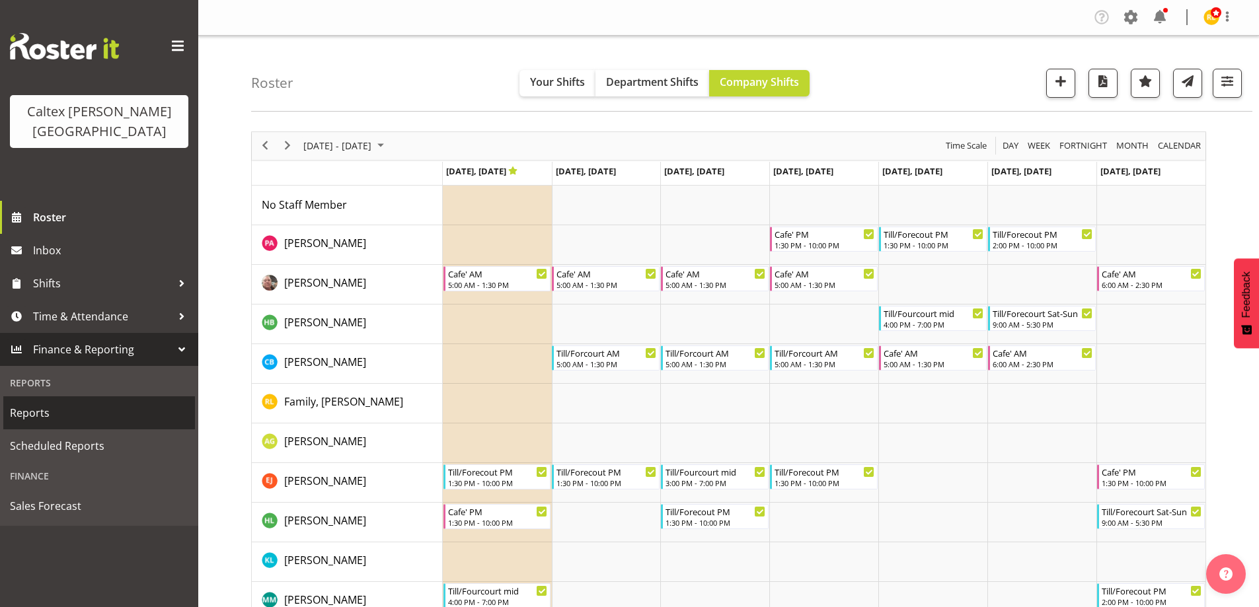
click at [37, 403] on span "Reports" at bounding box center [99, 413] width 178 height 20
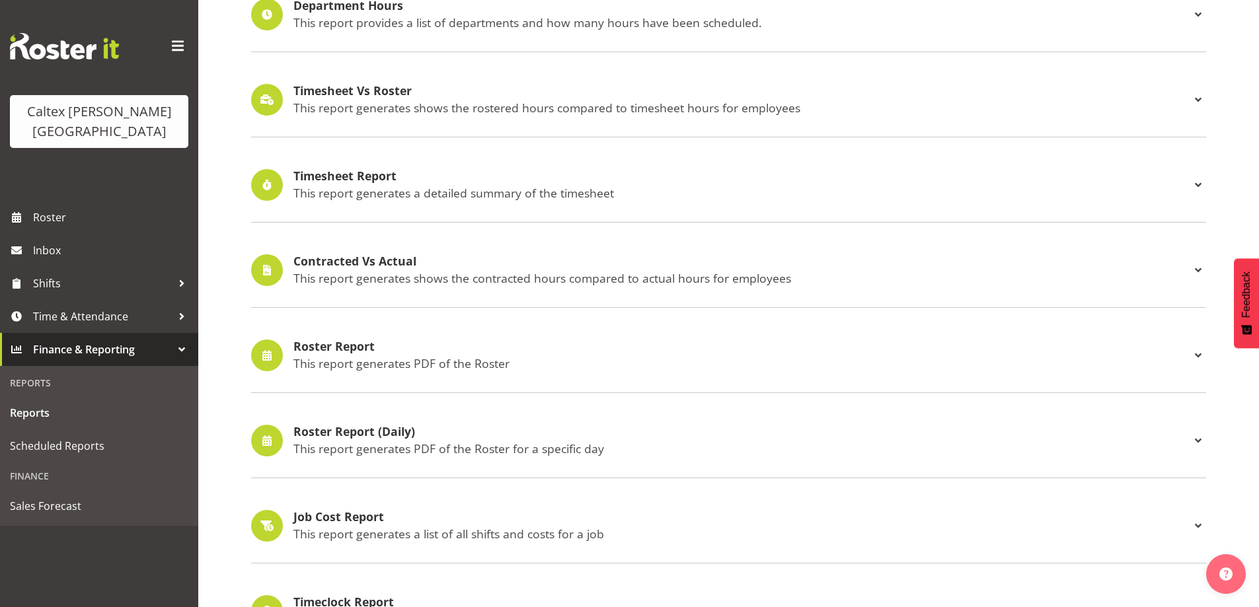
scroll to position [264, 0]
click at [317, 348] on h4 "Roster Report" at bounding box center [741, 346] width 897 height 13
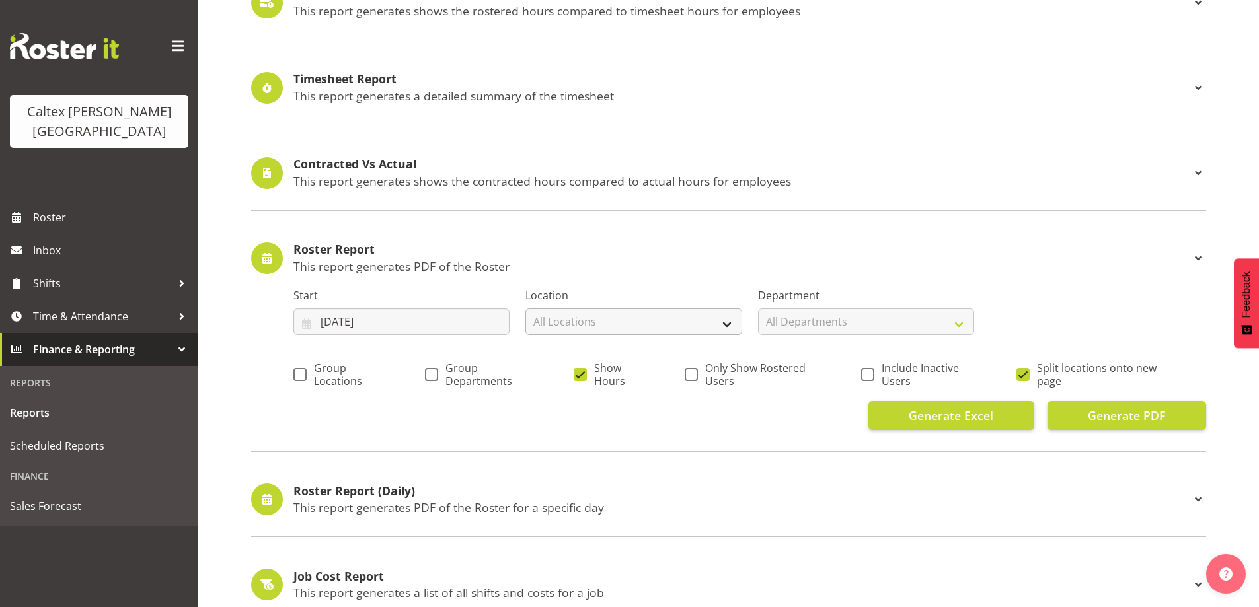
scroll to position [396, 0]
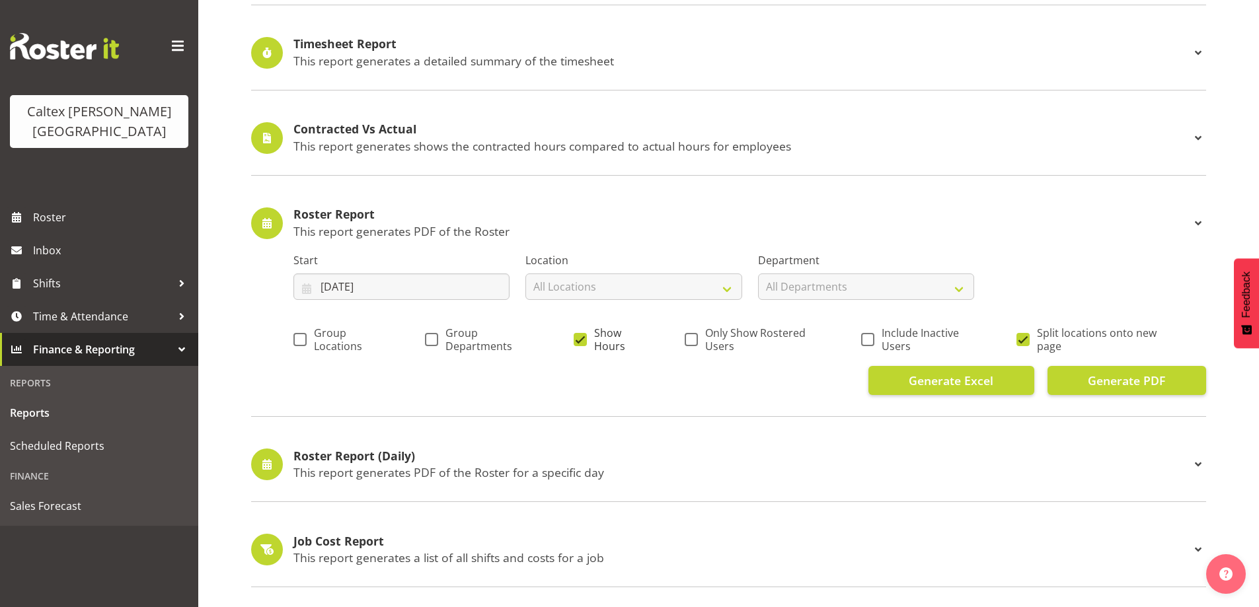
click at [578, 338] on span at bounding box center [580, 339] width 13 height 13
click at [578, 338] on input "Show Hours" at bounding box center [578, 339] width 9 height 9
checkbox input "false"
click at [1024, 340] on span at bounding box center [1022, 339] width 13 height 13
click at [1024, 340] on input "Split locations onto new page" at bounding box center [1020, 339] width 9 height 9
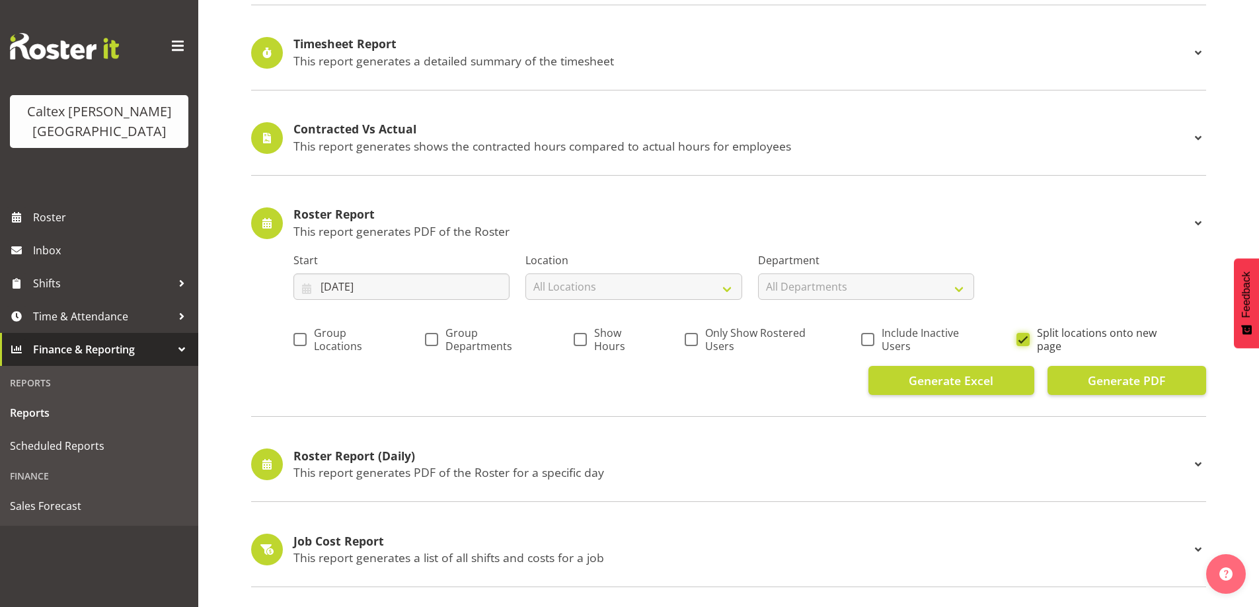
checkbox input "false"
click at [871, 340] on span at bounding box center [867, 339] width 13 height 13
click at [870, 340] on input "Include Inactive Users" at bounding box center [865, 339] width 9 height 9
checkbox input "true"
click at [379, 290] on input "30/09/2025" at bounding box center [401, 287] width 216 height 26
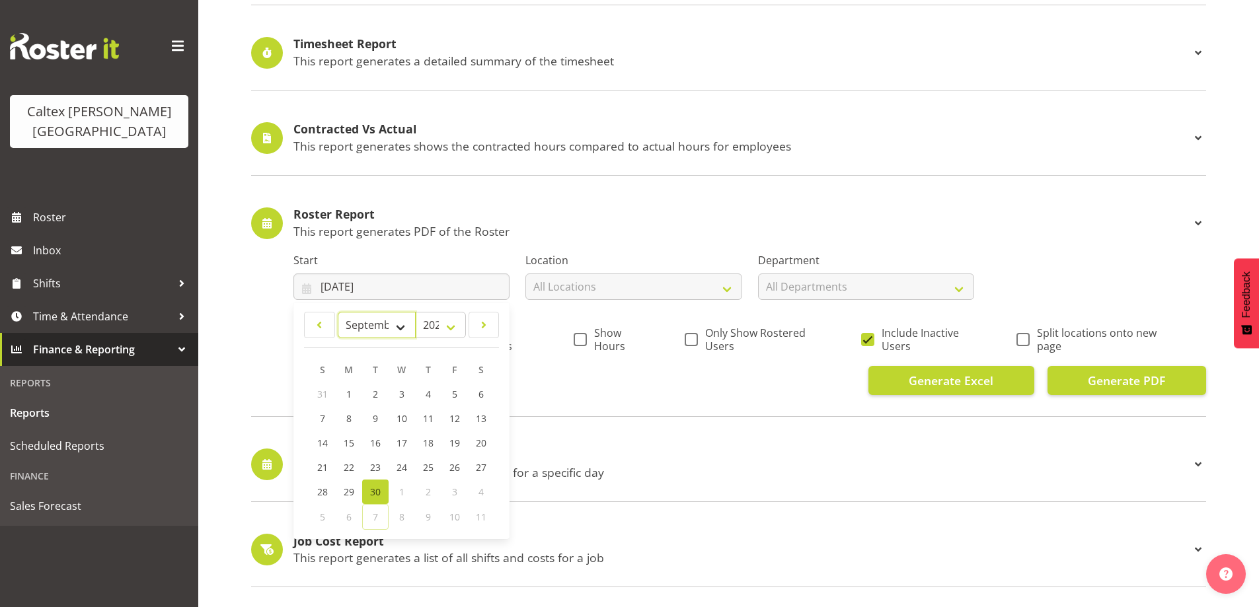
click at [403, 322] on select "January February March April May June July August September October November De…" at bounding box center [377, 325] width 78 height 26
select select "9"
click at [338, 312] on select "January February March April May June July August September October November De…" at bounding box center [377, 325] width 78 height 26
click at [351, 451] on link "13" at bounding box center [349, 444] width 26 height 24
type input "[DATE]"
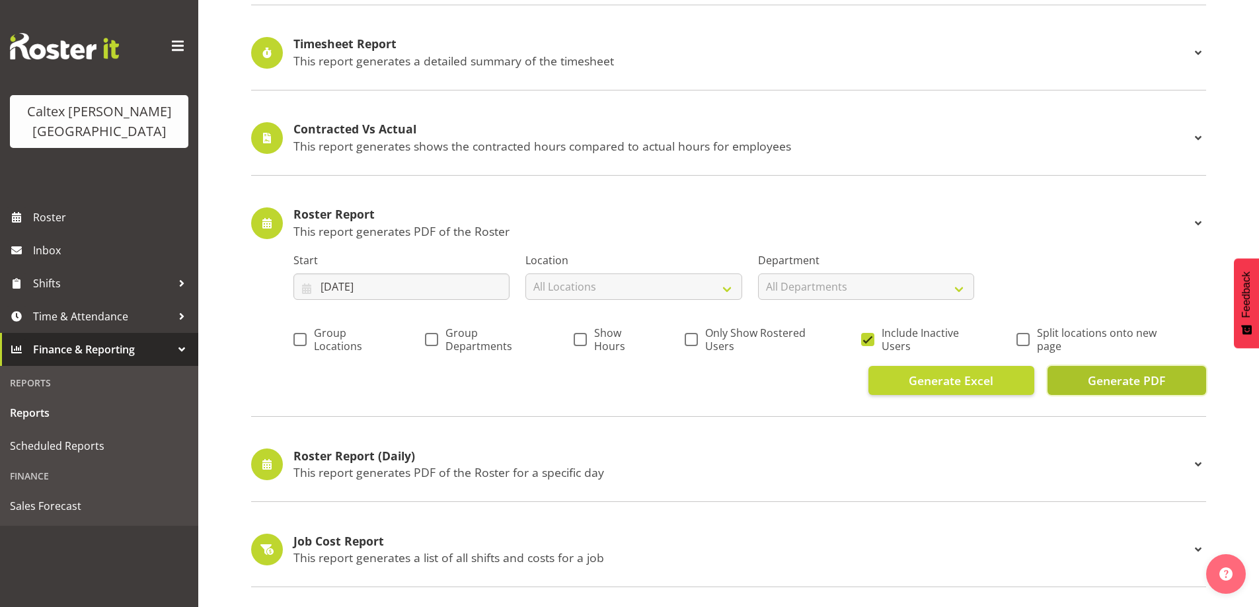
click at [1112, 384] on span "Generate PDF" at bounding box center [1126, 380] width 77 height 17
click at [866, 338] on span at bounding box center [867, 339] width 13 height 13
click at [866, 338] on input "Include Inactive Users" at bounding box center [865, 339] width 9 height 9
checkbox input "false"
click at [698, 338] on span "Only Show Rostered Users" at bounding box center [761, 339] width 126 height 26
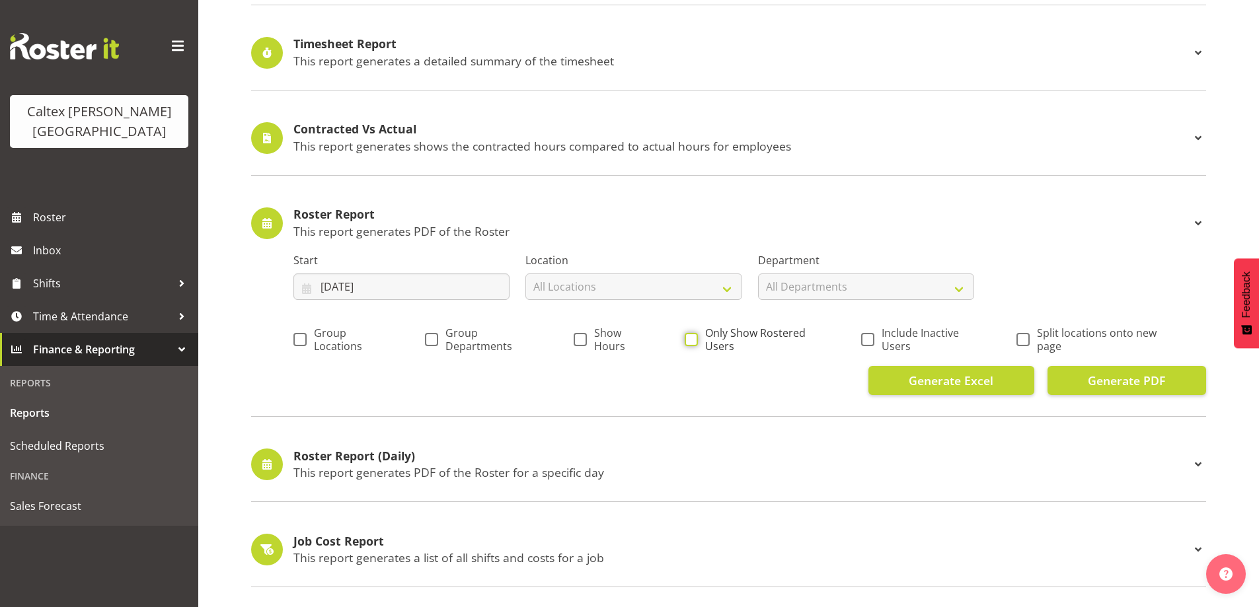
click at [693, 338] on input "Only Show Rostered Users" at bounding box center [689, 339] width 9 height 9
checkbox input "true"
drag, startPoint x: 1135, startPoint y: 379, endPoint x: 1125, endPoint y: 381, distance: 10.0
click at [1137, 376] on span "Generate PDF" at bounding box center [1126, 380] width 77 height 17
click at [44, 207] on span "Roster" at bounding box center [112, 217] width 159 height 20
